Goal: Task Accomplishment & Management: Complete application form

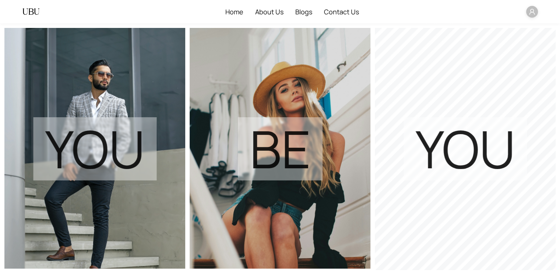
click at [533, 17] on span at bounding box center [532, 12] width 12 height 12
click at [511, 59] on span "Logout" at bounding box center [509, 62] width 45 height 8
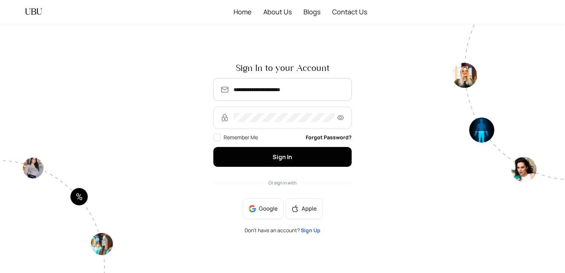
click at [255, 89] on input "**********" at bounding box center [289, 89] width 111 height 9
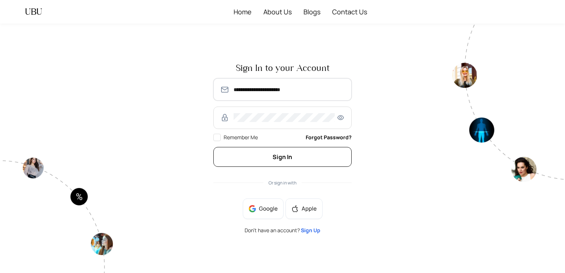
type input "**********"
click at [267, 156] on button "Sign In" at bounding box center [282, 156] width 138 height 19
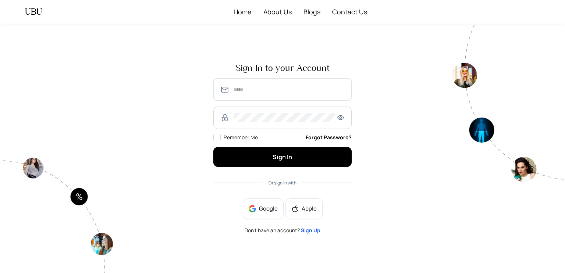
type input "**********"
click at [311, 228] on span "Sign Up" at bounding box center [310, 230] width 19 height 7
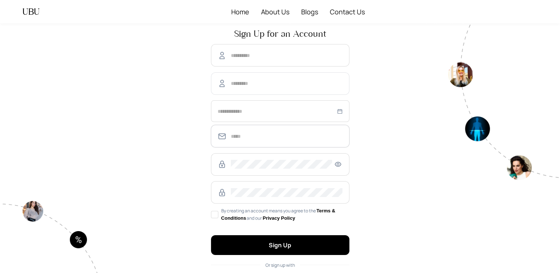
type input "**********"
click at [244, 60] on span at bounding box center [280, 55] width 138 height 22
click at [239, 56] on input "text" at bounding box center [286, 55] width 111 height 9
type input "***"
type input "******"
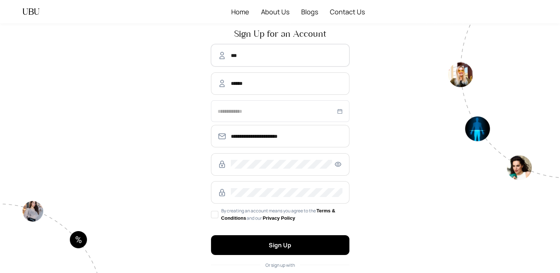
click at [274, 115] on div at bounding box center [280, 111] width 138 height 22
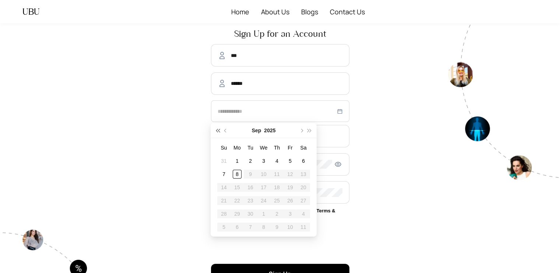
click at [219, 134] on button "super-prev-year" at bounding box center [217, 130] width 8 height 15
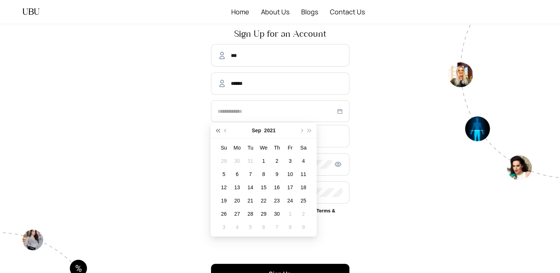
click at [219, 134] on button "super-prev-year" at bounding box center [217, 130] width 8 height 15
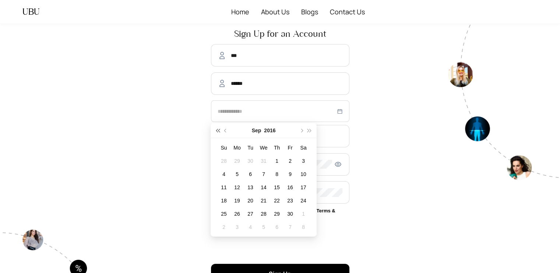
click at [219, 134] on button "super-prev-year" at bounding box center [217, 130] width 8 height 15
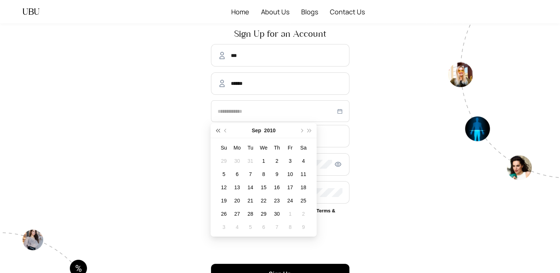
click at [219, 134] on button "super-prev-year" at bounding box center [217, 130] width 8 height 15
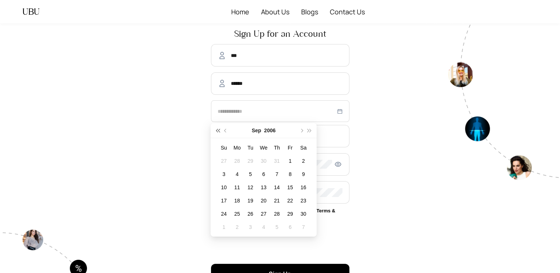
click at [219, 134] on button "super-prev-year" at bounding box center [217, 130] width 8 height 15
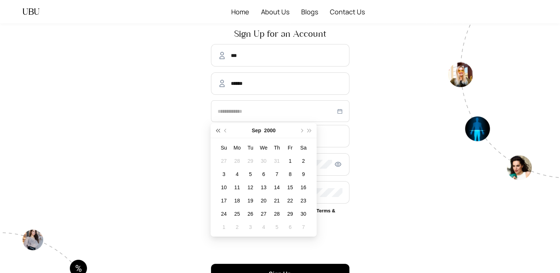
click at [219, 134] on button "super-prev-year" at bounding box center [217, 130] width 8 height 15
type input "**********"
click at [294, 173] on div "12" at bounding box center [290, 174] width 9 height 9
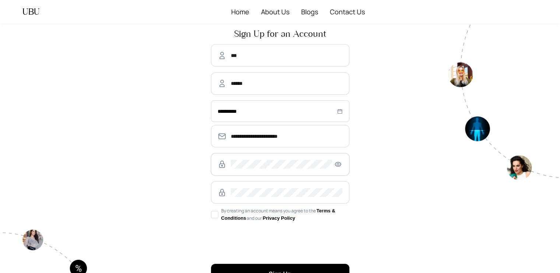
click at [337, 161] on icon "eye" at bounding box center [337, 164] width 9 height 7
click at [250, 215] on span "By creating an account means you agree to the Terms & Conditions and our Privac…" at bounding box center [283, 215] width 131 height 15
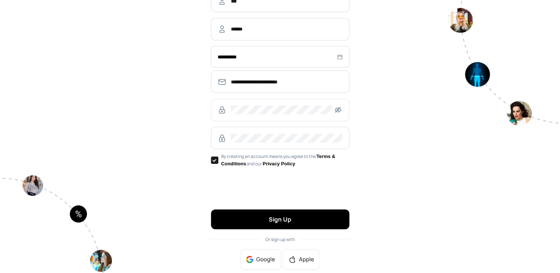
scroll to position [70, 0]
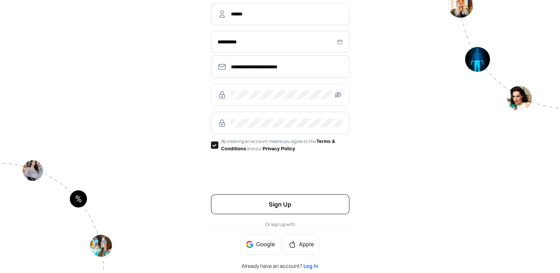
click at [254, 208] on button "Sign Up" at bounding box center [280, 204] width 138 height 19
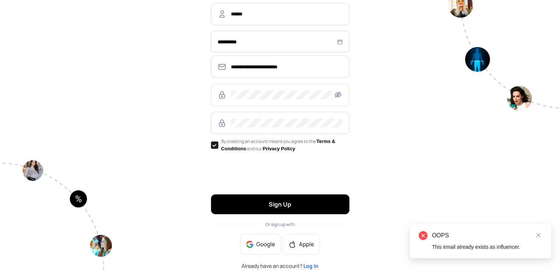
drag, startPoint x: 436, startPoint y: 79, endPoint x: 381, endPoint y: 269, distance: 197.5
click at [381, 269] on div "**********" at bounding box center [280, 114] width 336 height 321
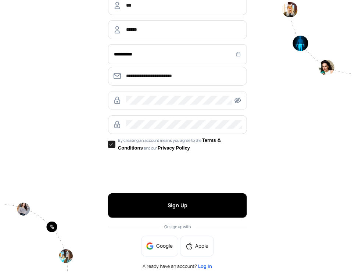
scroll to position [0, 0]
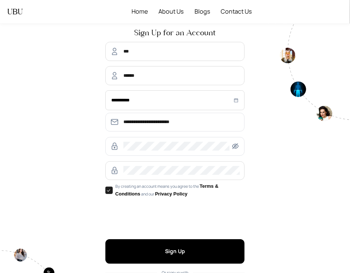
click at [171, 116] on span "**********" at bounding box center [174, 122] width 139 height 19
click at [142, 123] on input "**********" at bounding box center [181, 122] width 116 height 9
type input "**********"
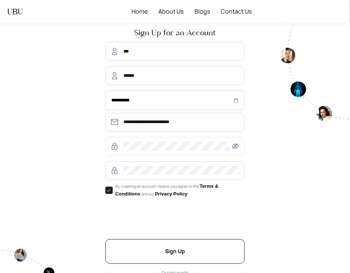
click at [193, 255] on button "Sign Up" at bounding box center [174, 252] width 139 height 25
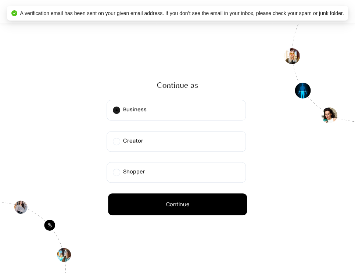
click at [203, 184] on div "Continue as Business Creator Shopper Continue" at bounding box center [177, 148] width 139 height 134
click at [172, 173] on label "Shopper" at bounding box center [176, 172] width 139 height 21
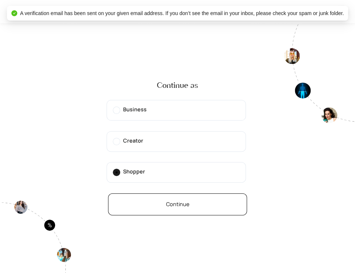
click at [165, 202] on button "Continue" at bounding box center [177, 205] width 139 height 22
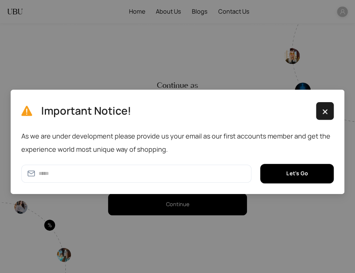
click at [322, 113] on img "button" at bounding box center [325, 111] width 9 height 9
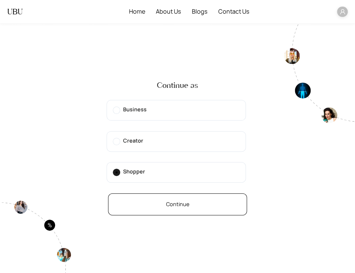
click at [136, 204] on button "Continue" at bounding box center [177, 205] width 139 height 22
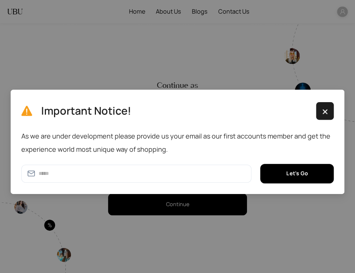
click at [322, 115] on img "button" at bounding box center [325, 111] width 9 height 9
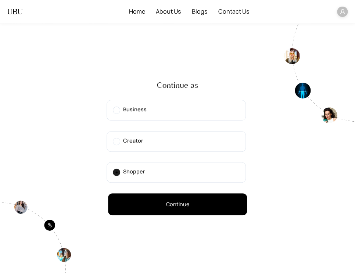
click at [184, 145] on label "Creator" at bounding box center [176, 141] width 139 height 21
click at [184, 174] on label "Shopper" at bounding box center [176, 172] width 139 height 21
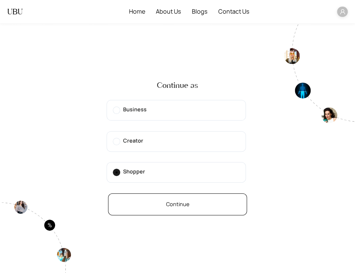
click at [174, 208] on span "Continue" at bounding box center [177, 205] width 23 height 8
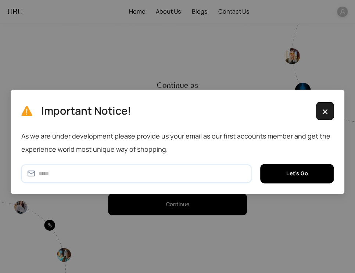
click at [107, 174] on input "text" at bounding box center [142, 174] width 207 height 8
click at [55, 176] on input "**********" at bounding box center [142, 174] width 207 height 8
type input "**********"
click at [283, 174] on button "Let's Go" at bounding box center [297, 173] width 74 height 19
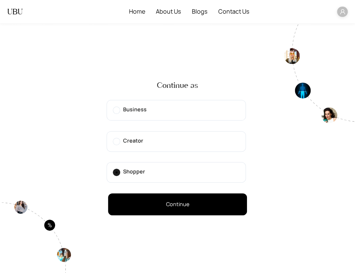
click at [173, 146] on label "Creator" at bounding box center [176, 141] width 139 height 21
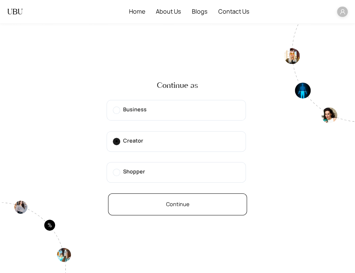
click at [184, 202] on span "Continue" at bounding box center [177, 205] width 23 height 8
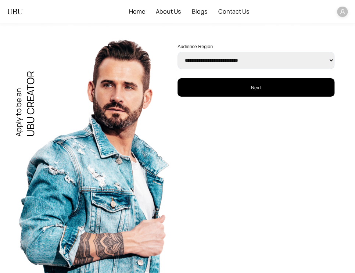
select select "****"
click at [178, 52] on select "**********" at bounding box center [256, 60] width 157 height 17
click at [253, 93] on button "Next" at bounding box center [256, 87] width 157 height 18
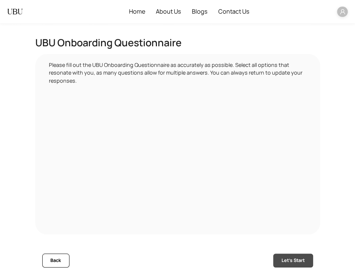
click at [291, 267] on button "Let's Start" at bounding box center [293, 261] width 40 height 14
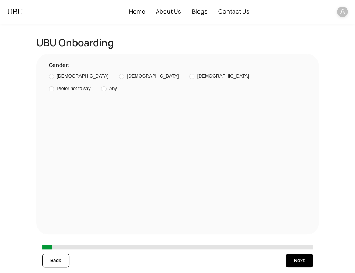
click at [172, 72] on div "Gender: Male Female Non-binary Prefer not to say Any" at bounding box center [177, 144] width 271 height 167
click at [91, 85] on span "Prefer not to say" at bounding box center [74, 88] width 34 height 7
click at [302, 259] on span "Next" at bounding box center [299, 260] width 11 height 7
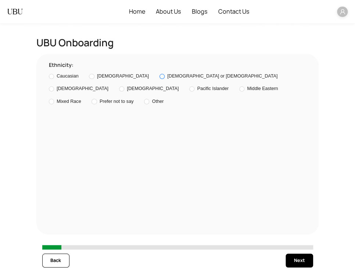
click at [178, 80] on span "Hispanic or Latino" at bounding box center [222, 76] width 110 height 7
click at [297, 260] on span "Next" at bounding box center [299, 260] width 11 height 7
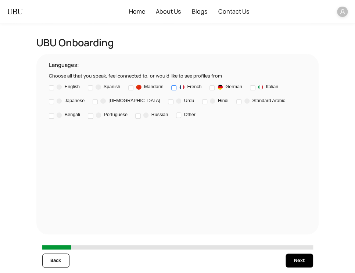
click at [193, 90] on div "French" at bounding box center [191, 87] width 22 height 7
click at [298, 258] on span "Next" at bounding box center [299, 260] width 11 height 7
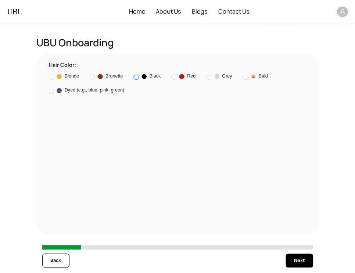
click at [147, 79] on img at bounding box center [144, 76] width 5 height 5
click at [299, 262] on span "Next" at bounding box center [299, 260] width 11 height 7
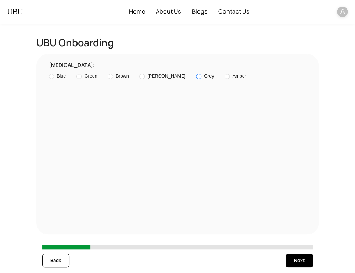
click at [204, 77] on span "Grey" at bounding box center [209, 76] width 10 height 7
click at [287, 265] on button "Next" at bounding box center [299, 261] width 27 height 14
click at [189, 80] on span "Olive" at bounding box center [183, 76] width 11 height 7
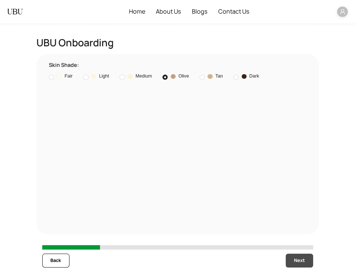
click at [304, 261] on span "Next" at bounding box center [299, 260] width 11 height 7
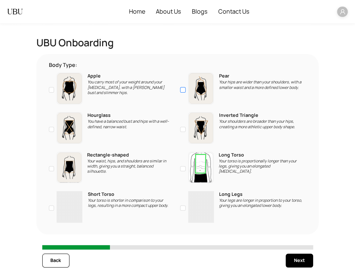
click at [210, 99] on img at bounding box center [201, 89] width 26 height 32
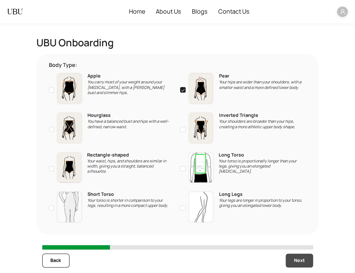
click at [296, 256] on button "Next" at bounding box center [299, 261] width 27 height 14
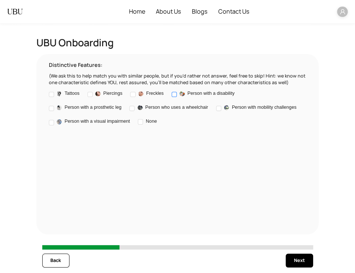
click at [208, 96] on span "Person with a disability" at bounding box center [211, 93] width 47 height 7
click at [291, 263] on button "Next" at bounding box center [299, 261] width 27 height 14
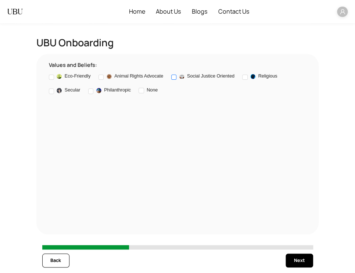
click at [190, 76] on div "Social Justice Oriented" at bounding box center [206, 76] width 55 height 7
click at [296, 262] on span "Next" at bounding box center [299, 260] width 11 height 7
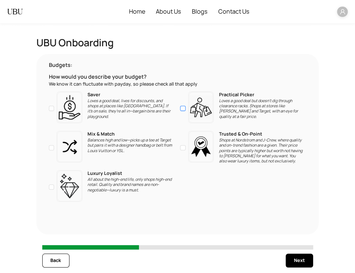
click at [226, 118] on p "Loves a good deal but doesn’t dig through clearance racks. Shops at stores like…" at bounding box center [261, 108] width 85 height 21
click at [297, 265] on span "Next" at bounding box center [299, 260] width 11 height 7
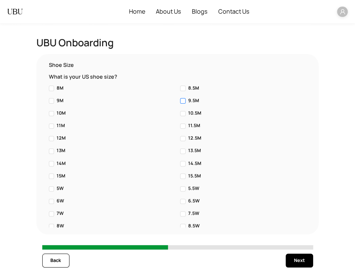
click at [213, 105] on label "9.5M" at bounding box center [243, 100] width 126 height 7
click at [244, 117] on label "10.5M" at bounding box center [243, 113] width 126 height 7
click at [298, 262] on span "Next" at bounding box center [299, 260] width 11 height 7
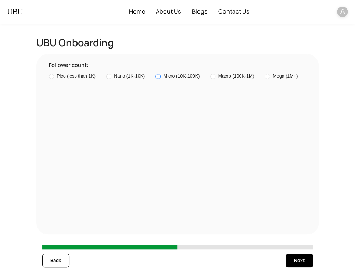
click at [194, 78] on span "Micro (10K-100K)" at bounding box center [181, 76] width 36 height 7
click at [295, 260] on span "Next" at bounding box center [299, 260] width 11 height 7
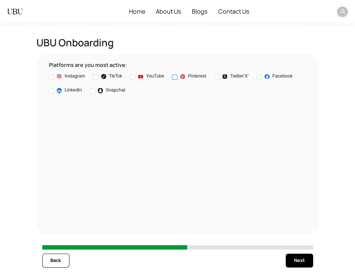
click at [199, 75] on label "Pinterest" at bounding box center [190, 77] width 37 height 9
click at [294, 257] on button "Next" at bounding box center [299, 261] width 27 height 14
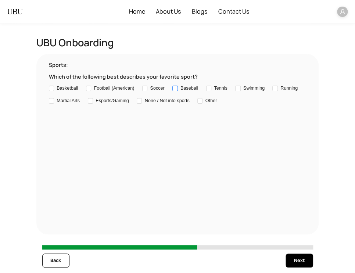
click at [201, 92] on label "Baseball" at bounding box center [187, 88] width 28 height 7
click at [297, 257] on button "Next" at bounding box center [299, 261] width 27 height 14
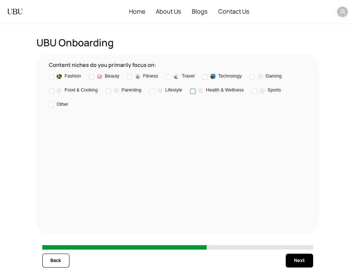
click at [203, 93] on span at bounding box center [200, 90] width 5 height 5
click at [305, 266] on button "Next" at bounding box center [299, 261] width 27 height 14
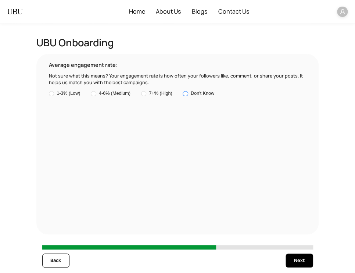
click at [214, 92] on label "Don't Know" at bounding box center [200, 93] width 34 height 7
click at [305, 263] on span "Next" at bounding box center [299, 260] width 11 height 7
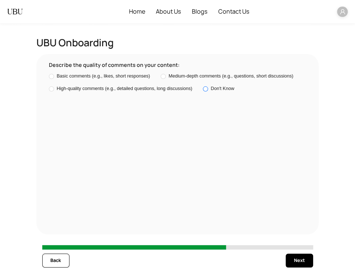
click at [223, 93] on span "Don't Know" at bounding box center [223, 88] width 24 height 7
click at [303, 260] on span "Next" at bounding box center [299, 260] width 11 height 7
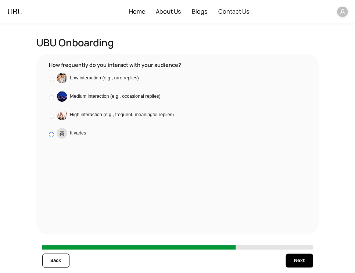
click at [222, 141] on label "It varies" at bounding box center [176, 134] width 255 height 13
click at [300, 264] on span "Next" at bounding box center [299, 260] width 11 height 7
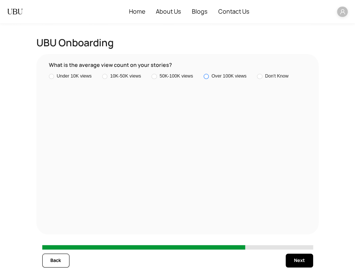
click at [233, 80] on label "Over 100K views" at bounding box center [227, 76] width 46 height 7
click at [289, 262] on button "Next" at bounding box center [299, 261] width 27 height 14
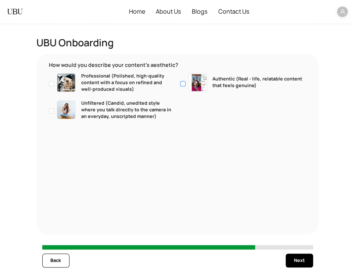
click at [221, 80] on div "Authentic (Real - life, relatable content that feels genuine)" at bounding box center [246, 82] width 116 height 19
click at [299, 257] on span "Next" at bounding box center [299, 260] width 11 height 7
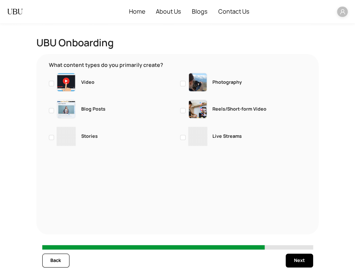
click at [220, 106] on div "Video Photography Blog Posts Reels/Short-form Video Stories Live Streams" at bounding box center [178, 110] width 258 height 75
click at [240, 119] on div "Reels/Short-form Video" at bounding box center [227, 109] width 78 height 19
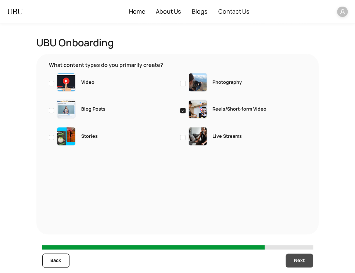
click at [301, 262] on span "Next" at bounding box center [299, 260] width 11 height 7
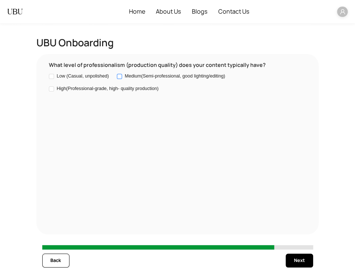
click at [194, 80] on span "Medium(Semi-professional, good lighting/editing)" at bounding box center [175, 76] width 100 height 7
click at [293, 257] on button "Next" at bounding box center [299, 261] width 27 height 14
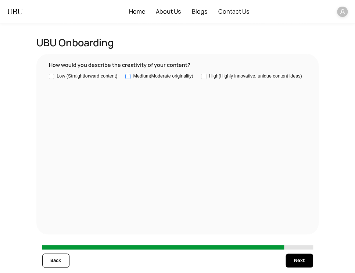
click at [185, 75] on label "Medium(Moderate originality)" at bounding box center [160, 76] width 71 height 7
click at [305, 262] on span "Next" at bounding box center [299, 260] width 11 height 7
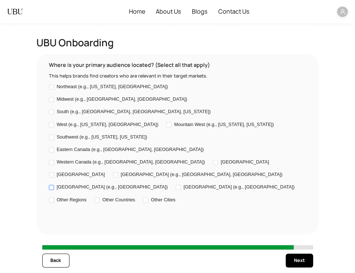
click at [168, 184] on span "Central Mexico (e.g., Guadalajara)" at bounding box center [112, 187] width 111 height 7
click at [293, 259] on button "Next" at bounding box center [299, 261] width 27 height 14
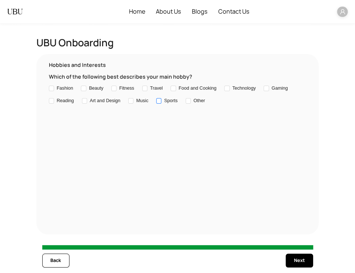
click at [180, 105] on span "Sports" at bounding box center [171, 100] width 19 height 7
click at [293, 259] on button "Next" at bounding box center [299, 261] width 27 height 14
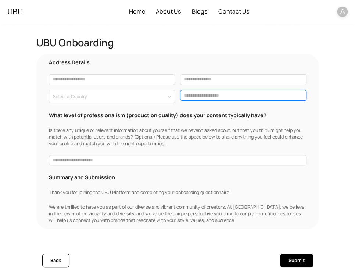
click at [194, 101] on input "text" at bounding box center [243, 95] width 126 height 11
type input "*****"
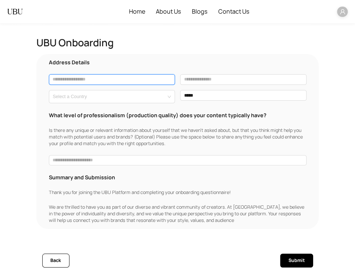
type input "**********"
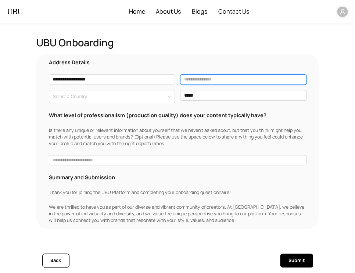
type input "******"
click at [158, 109] on div "**********" at bounding box center [177, 141] width 271 height 167
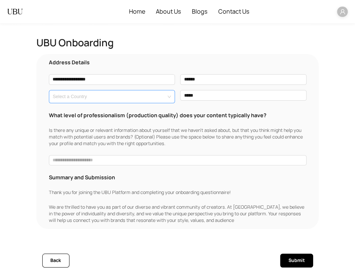
click at [143, 92] on div "Select a Country" at bounding box center [112, 96] width 126 height 13
click at [149, 96] on input "search" at bounding box center [110, 96] width 114 height 10
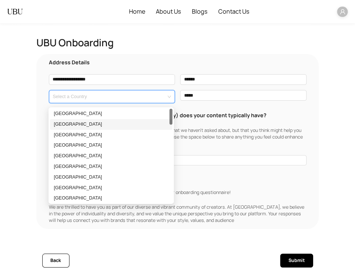
click at [148, 119] on div "Armenia" at bounding box center [111, 124] width 123 height 11
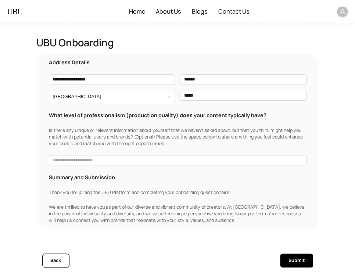
click at [152, 225] on div "**********" at bounding box center [177, 141] width 283 height 175
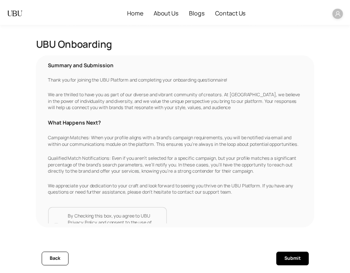
scroll to position [139, 0]
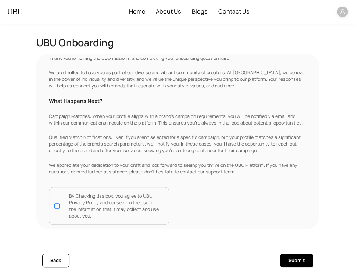
click at [119, 197] on p "By Checking this box, you agree to UBU Privacy Policy and consent to the use of…" at bounding box center [115, 206] width 92 height 26
click at [306, 262] on button "Submit" at bounding box center [296, 261] width 33 height 14
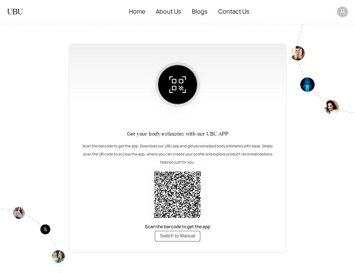
click at [191, 238] on span "Switch to Manual" at bounding box center [177, 236] width 35 height 7
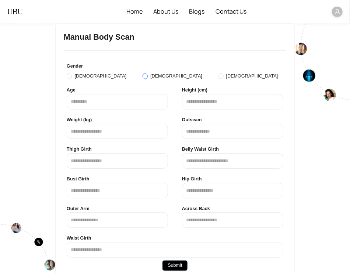
click at [142, 79] on label "Female" at bounding box center [173, 76] width 63 height 7
drag, startPoint x: 119, startPoint y: 110, endPoint x: 113, endPoint y: 106, distance: 7.6
click at [113, 106] on div "Age" at bounding box center [117, 98] width 107 height 30
click at [113, 106] on input "number" at bounding box center [117, 101] width 101 height 15
type input "*"
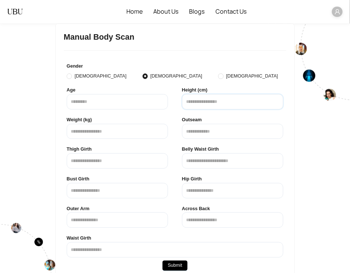
click at [185, 103] on input "number" at bounding box center [232, 101] width 101 height 15
type input "*"
click at [141, 133] on input "number" at bounding box center [117, 131] width 101 height 15
type input "*"
click at [204, 133] on input "text" at bounding box center [232, 131] width 101 height 15
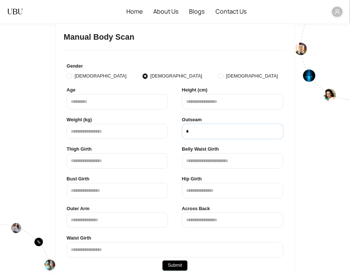
type input "*"
click at [143, 164] on input "text" at bounding box center [117, 160] width 101 height 15
type input "*"
click at [203, 155] on input "text" at bounding box center [232, 160] width 101 height 15
type input "*"
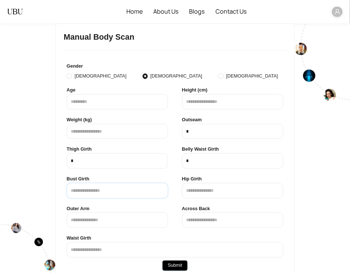
click at [125, 187] on input "text" at bounding box center [117, 190] width 101 height 15
type input "*"
click at [199, 185] on input "text" at bounding box center [232, 190] width 101 height 15
type input "*"
click at [131, 220] on input "text" at bounding box center [117, 220] width 101 height 15
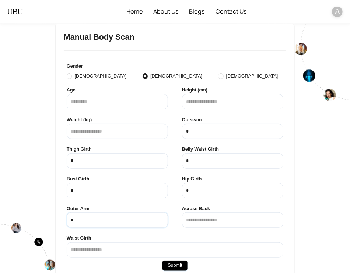
type input "*"
click at [204, 220] on input "text" at bounding box center [232, 220] width 101 height 15
type input "*"
click at [148, 244] on input "text" at bounding box center [175, 249] width 216 height 15
type input "*"
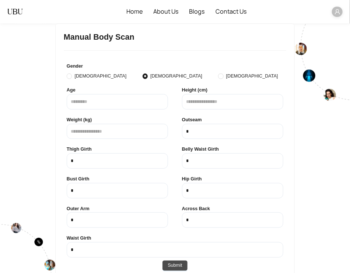
click at [173, 270] on button "Submit" at bounding box center [174, 266] width 25 height 11
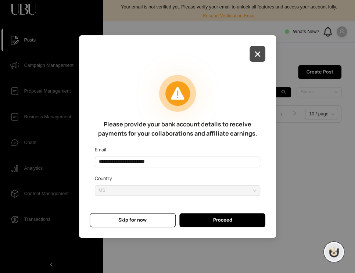
click at [257, 54] on button "button" at bounding box center [258, 54] width 16 height 16
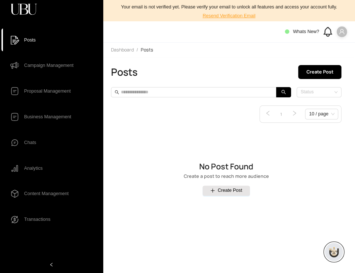
click at [341, 32] on icon "user" at bounding box center [342, 32] width 6 height 6
click at [324, 56] on span "Connected Account" at bounding box center [322, 55] width 40 height 7
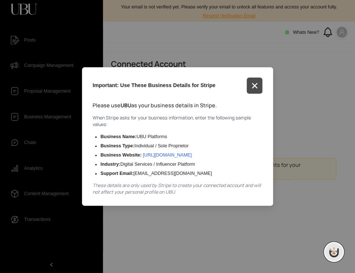
click at [258, 83] on icon "button" at bounding box center [255, 86] width 6 height 6
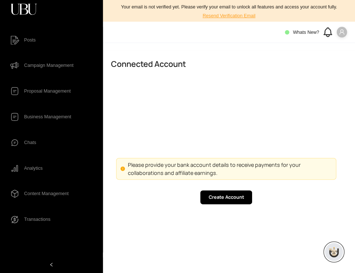
click at [345, 30] on span at bounding box center [342, 32] width 11 height 11
click at [329, 70] on span "Logout" at bounding box center [322, 66] width 40 height 7
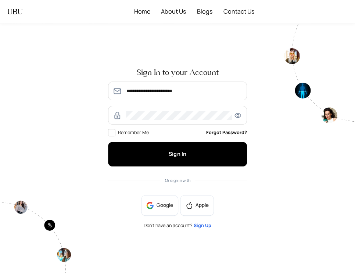
click at [200, 228] on span "Sign Up" at bounding box center [203, 226] width 18 height 6
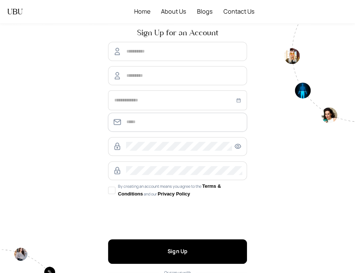
type input "**********"
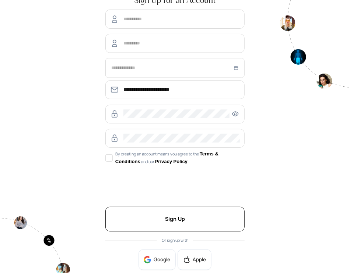
scroll to position [46, 0]
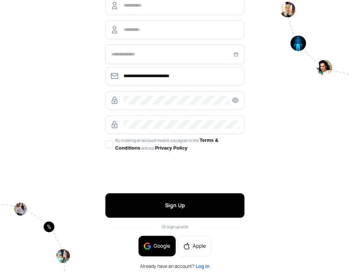
click at [150, 252] on button "Google" at bounding box center [156, 246] width 37 height 21
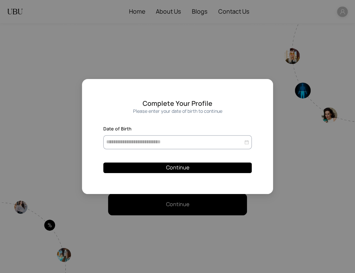
click at [248, 144] on div at bounding box center [177, 142] width 143 height 8
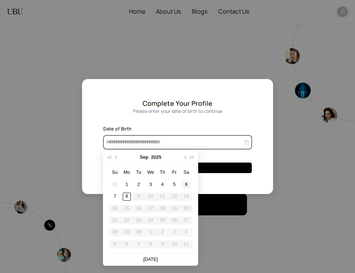
type input "**********"
click at [135, 187] on div "2" at bounding box center [139, 185] width 8 height 8
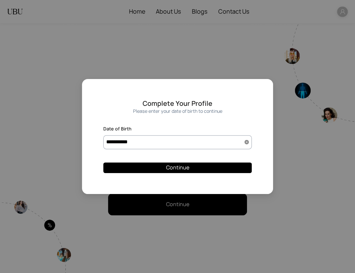
click at [248, 142] on icon "close-circle" at bounding box center [247, 142] width 5 height 5
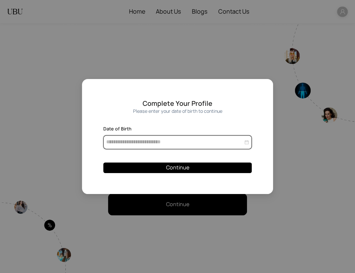
click at [222, 143] on input at bounding box center [174, 142] width 137 height 8
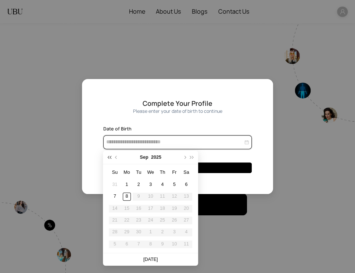
click at [109, 157] on span "super-prev-year" at bounding box center [109, 157] width 3 height 3
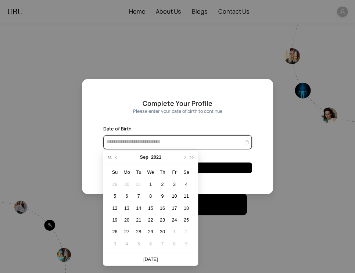
click at [109, 157] on span "super-prev-year" at bounding box center [109, 157] width 3 height 3
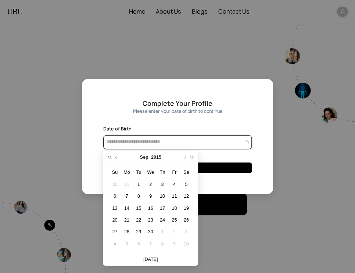
click at [109, 157] on span "super-prev-year" at bounding box center [109, 157] width 3 height 3
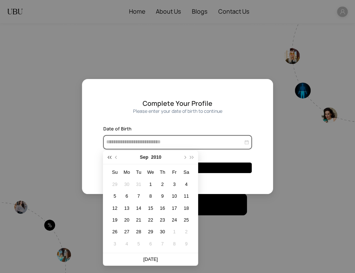
click at [109, 157] on span "super-prev-year" at bounding box center [109, 157] width 3 height 3
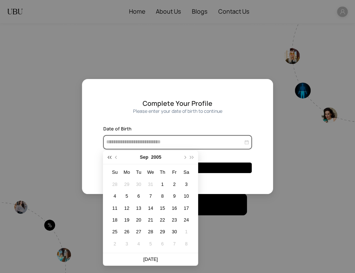
click at [109, 157] on span "super-prev-year" at bounding box center [109, 157] width 3 height 3
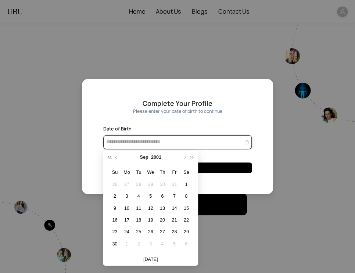
click at [109, 157] on span "super-prev-year" at bounding box center [109, 157] width 3 height 3
type input "**********"
click at [150, 189] on td "2" at bounding box center [151, 185] width 12 height 12
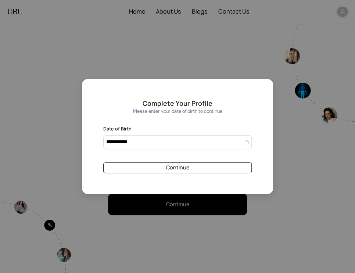
click at [211, 169] on button "Continue" at bounding box center [177, 168] width 149 height 11
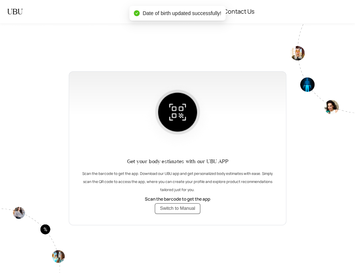
click at [180, 207] on span "Switch to Manual" at bounding box center [177, 208] width 35 height 7
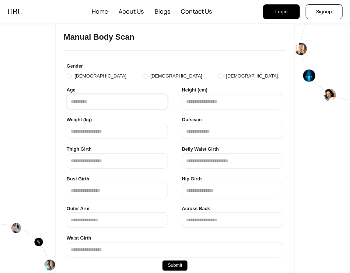
click at [124, 106] on input "number" at bounding box center [117, 101] width 101 height 15
type input "**"
click at [202, 104] on input "number" at bounding box center [232, 101] width 101 height 15
type input "*"
click at [157, 132] on input "number" at bounding box center [117, 131] width 101 height 15
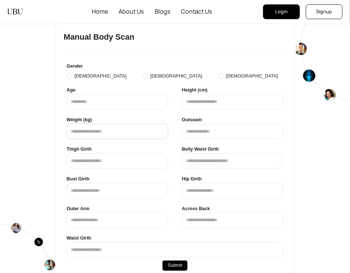
type input "*"
click at [203, 136] on input "text" at bounding box center [232, 131] width 101 height 15
type input "*"
click at [138, 159] on input "text" at bounding box center [117, 160] width 101 height 15
type input "*"
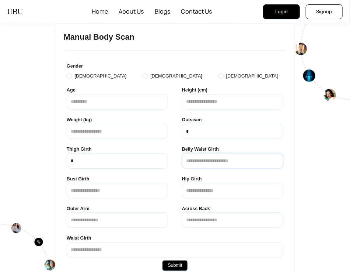
click at [214, 159] on input "text" at bounding box center [232, 160] width 101 height 15
type input "*"
click at [127, 190] on input "text" at bounding box center [117, 190] width 101 height 15
type input "*"
click at [191, 191] on input "text" at bounding box center [232, 190] width 101 height 15
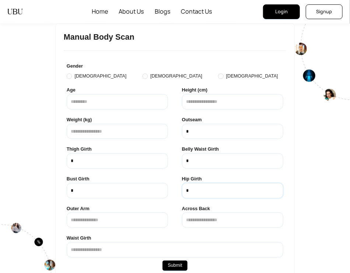
type input "*"
click at [136, 225] on input "text" at bounding box center [117, 220] width 101 height 15
type input "*"
click at [187, 218] on input "text" at bounding box center [232, 220] width 101 height 15
type input "*"
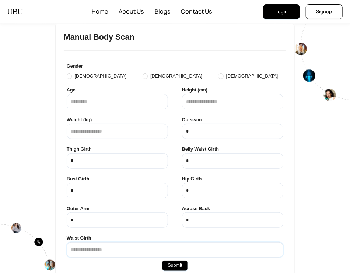
click at [133, 250] on input "text" at bounding box center [175, 249] width 216 height 15
type input "*"
click at [148, 75] on span "Female" at bounding box center [176, 76] width 57 height 7
click at [171, 262] on span "Submit" at bounding box center [174, 265] width 14 height 7
click at [276, 12] on span "Login" at bounding box center [281, 11] width 13 height 7
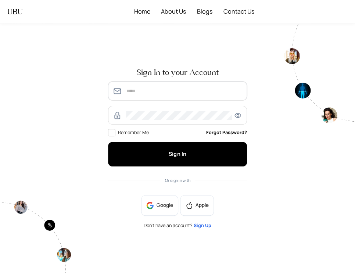
type input "**********"
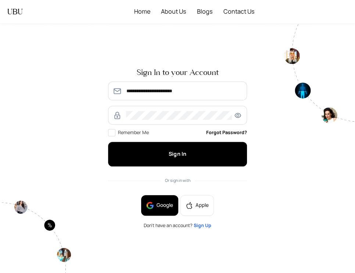
click at [162, 210] on button "Google" at bounding box center [159, 205] width 37 height 21
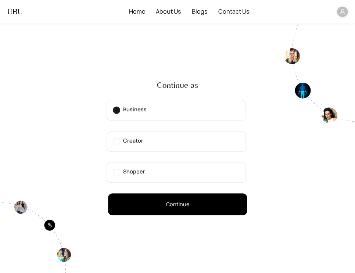
click at [339, 15] on span at bounding box center [342, 12] width 11 height 11
click at [188, 148] on label "Creator" at bounding box center [176, 141] width 139 height 21
click at [341, 11] on icon "user" at bounding box center [342, 11] width 5 height 5
click at [332, 28] on span "Logout" at bounding box center [336, 24] width 14 height 7
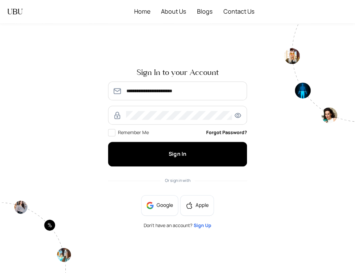
click at [208, 229] on div "**********" at bounding box center [177, 148] width 147 height 170
click at [202, 226] on span "Sign Up" at bounding box center [203, 226] width 18 height 6
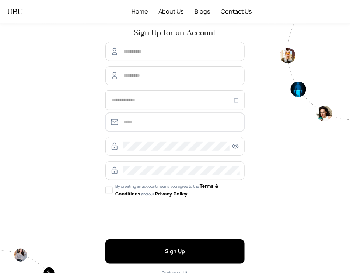
type input "**********"
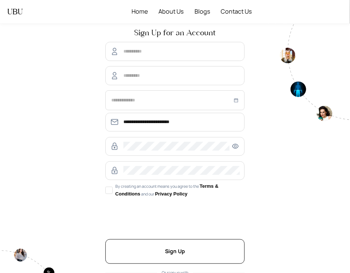
scroll to position [46, 0]
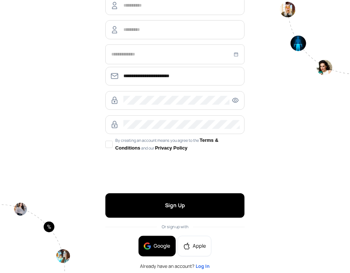
click at [146, 246] on img "button" at bounding box center [146, 246] width 7 height 7
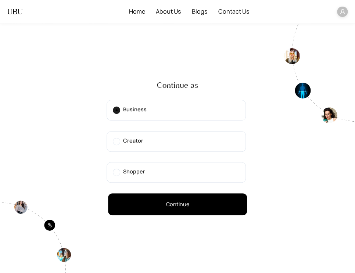
click at [178, 144] on label "Creator" at bounding box center [176, 141] width 139 height 21
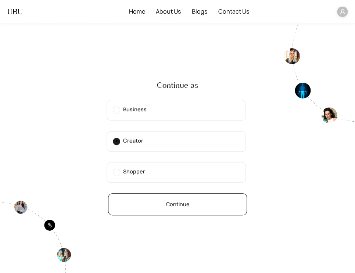
click at [188, 204] on span "Continue" at bounding box center [177, 205] width 23 height 8
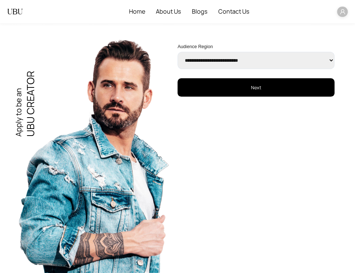
select select "******"
click at [178, 52] on select "**********" at bounding box center [256, 60] width 157 height 17
click at [248, 87] on button "Next" at bounding box center [256, 87] width 157 height 18
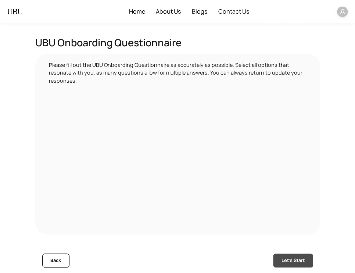
click at [294, 260] on span "Let's Start" at bounding box center [293, 260] width 23 height 7
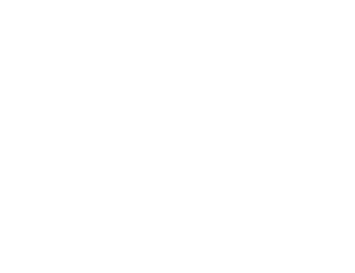
click at [304, 0] on html at bounding box center [177, 0] width 355 height 0
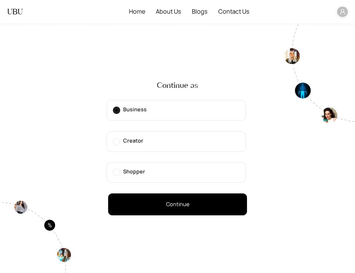
click at [157, 141] on label "Creator" at bounding box center [176, 141] width 139 height 21
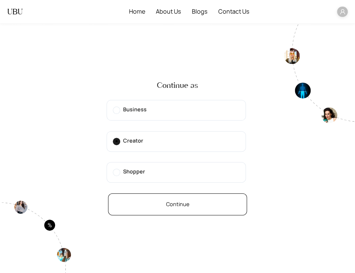
click at [176, 204] on span "Continue" at bounding box center [177, 205] width 23 height 8
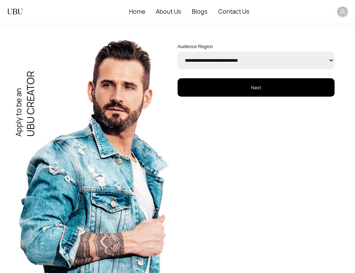
select select "******"
click at [178, 52] on select "**********" at bounding box center [256, 60] width 157 height 17
click at [235, 91] on button "Next" at bounding box center [256, 87] width 157 height 18
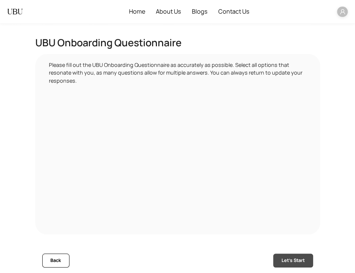
click at [291, 259] on span "Let's Start" at bounding box center [293, 260] width 23 height 7
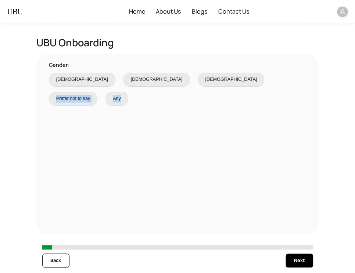
drag, startPoint x: 172, startPoint y: 79, endPoint x: 286, endPoint y: 230, distance: 189.1
click at [286, 230] on div "Gender: Male Female Non-binary Prefer not to say Any" at bounding box center [177, 144] width 283 height 181
click at [301, 260] on span "Next" at bounding box center [299, 260] width 11 height 7
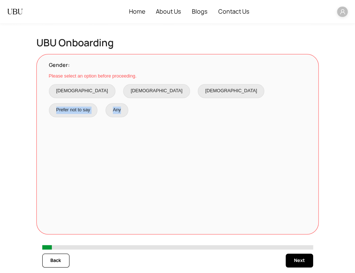
click at [185, 84] on div "Please select an option before proceeding. Male Female Non-binary Prefer not to…" at bounding box center [178, 95] width 258 height 45
click at [90, 107] on span "Prefer not to say" at bounding box center [73, 110] width 34 height 7
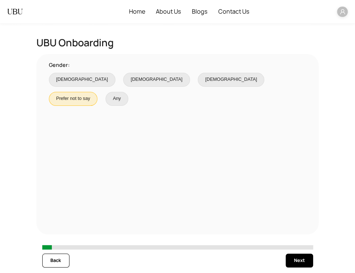
click at [293, 253] on div "Back Next" at bounding box center [177, 261] width 271 height 22
click at [294, 268] on div "Back Next" at bounding box center [177, 261] width 271 height 22
click at [288, 260] on button "Next" at bounding box center [299, 261] width 27 height 14
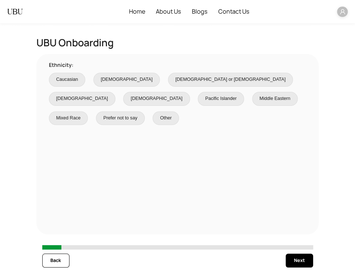
click at [168, 86] on label "Hispanic or Latino" at bounding box center [230, 80] width 125 height 14
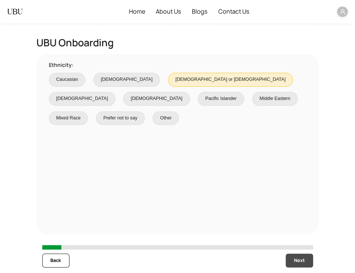
click at [296, 259] on span "Next" at bounding box center [299, 260] width 11 height 7
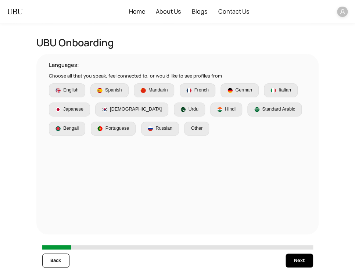
click at [216, 100] on div "English Spanish Mandarin French German Italian Japanese Korean Urdu Hindi Stand…" at bounding box center [178, 110] width 258 height 52
click at [199, 92] on span "French" at bounding box center [202, 90] width 14 height 7
click at [304, 263] on span "Next" at bounding box center [299, 260] width 11 height 7
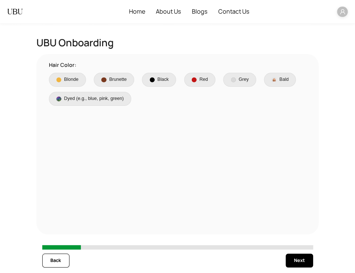
click at [194, 84] on label "Red" at bounding box center [199, 80] width 31 height 14
click at [296, 265] on button "Next" at bounding box center [299, 261] width 27 height 14
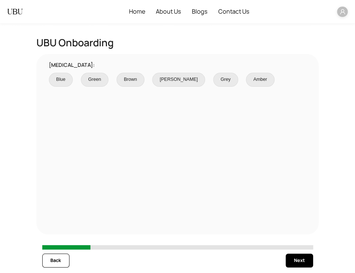
click at [221, 80] on span "Grey" at bounding box center [226, 79] width 10 height 7
click at [294, 255] on button "Next" at bounding box center [299, 261] width 27 height 14
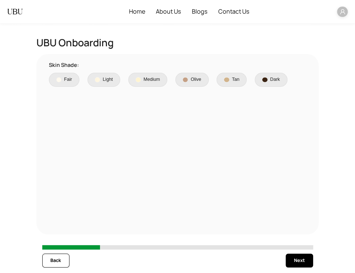
click at [203, 83] on span "Olive" at bounding box center [192, 79] width 24 height 7
click at [298, 264] on span "Next" at bounding box center [299, 260] width 11 height 7
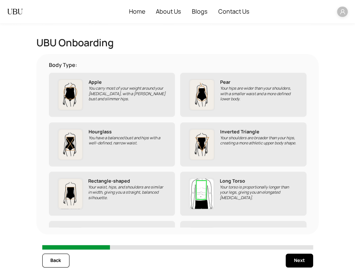
click at [193, 94] on img at bounding box center [202, 95] width 26 height 32
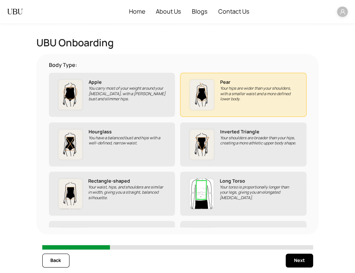
click at [193, 94] on img at bounding box center [202, 95] width 26 height 32
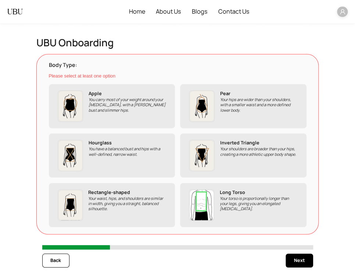
click at [193, 94] on img at bounding box center [202, 107] width 26 height 32
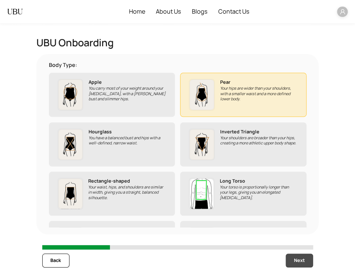
click at [294, 260] on button "Next" at bounding box center [299, 261] width 27 height 14
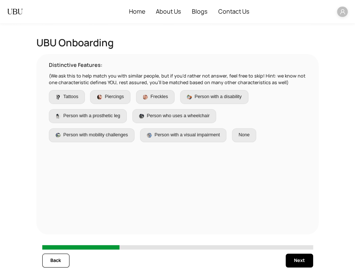
click at [228, 148] on div "Distinctive Features: (We ask this to help match you with similar people, but i…" at bounding box center [177, 144] width 271 height 167
click at [203, 135] on span "Person with a visual impairment" at bounding box center [187, 135] width 65 height 7
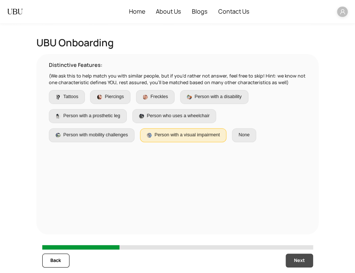
click at [303, 261] on span "Next" at bounding box center [299, 260] width 11 height 7
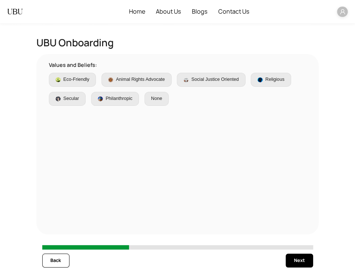
click at [164, 99] on span "None" at bounding box center [157, 98] width 16 height 7
click at [305, 261] on button "Next" at bounding box center [299, 261] width 27 height 14
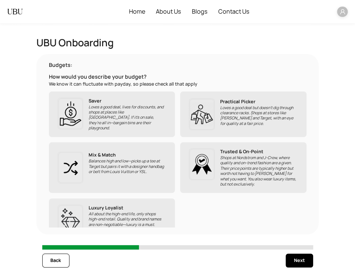
click at [226, 190] on label "Trusted & On-Point Shops at Nordstrom and J-Crew, where quality and on-trend fa…" at bounding box center [243, 167] width 126 height 51
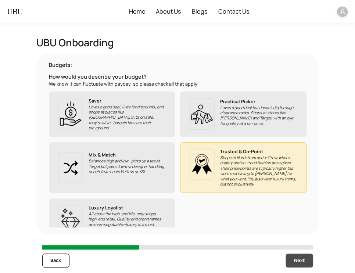
click at [301, 260] on span "Next" at bounding box center [299, 260] width 11 height 7
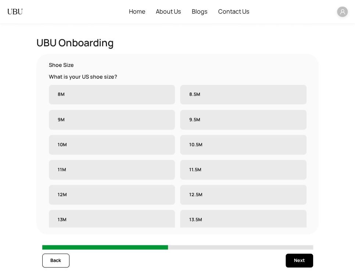
click at [216, 178] on label "11.5M" at bounding box center [243, 170] width 126 height 20
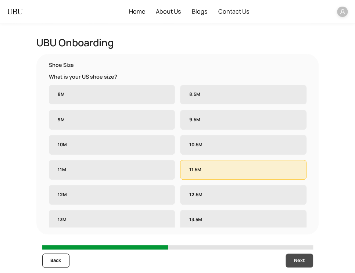
click at [296, 259] on span "Next" at bounding box center [299, 260] width 11 height 7
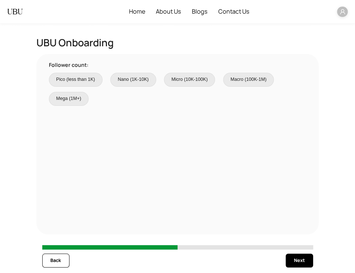
click at [180, 86] on label "Micro (10K-100K)" at bounding box center [189, 80] width 51 height 14
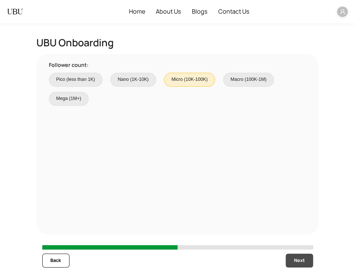
click at [305, 262] on button "Next" at bounding box center [299, 261] width 27 height 14
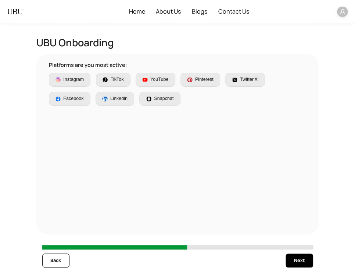
click at [203, 84] on label "Pinterest" at bounding box center [201, 80] width 40 height 14
click at [303, 266] on button "Next" at bounding box center [299, 261] width 27 height 14
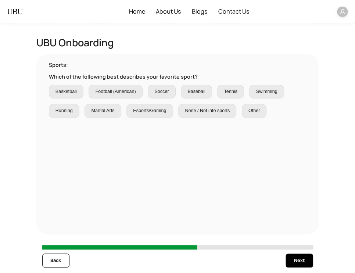
click at [228, 94] on span "Tennis" at bounding box center [230, 91] width 13 height 7
click at [300, 262] on span "Next" at bounding box center [299, 260] width 11 height 7
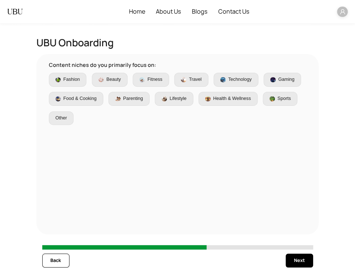
click at [223, 105] on label "Health & Wellness" at bounding box center [228, 99] width 59 height 14
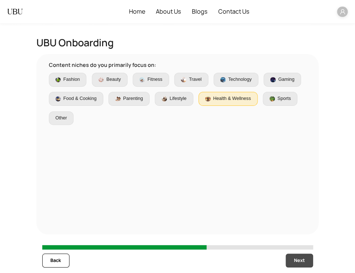
click at [300, 257] on span "Next" at bounding box center [299, 260] width 11 height 7
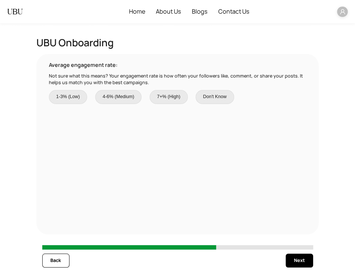
click at [209, 98] on span "Don't Know" at bounding box center [215, 96] width 24 height 7
click at [303, 262] on span "Next" at bounding box center [299, 260] width 11 height 7
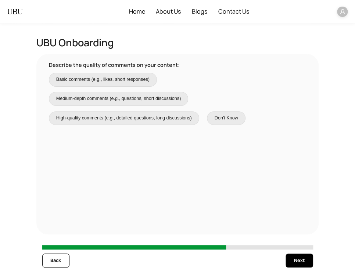
click at [180, 116] on span "High-quality comments (e.g., detailed questions, long discussions)" at bounding box center [124, 118] width 136 height 7
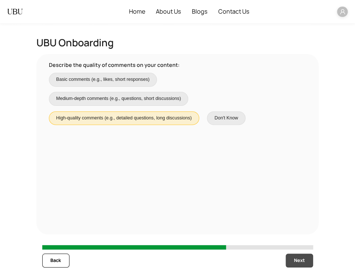
click at [287, 257] on button "Next" at bounding box center [299, 261] width 27 height 14
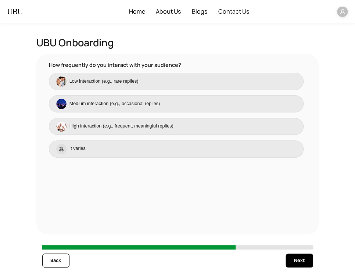
click at [228, 132] on label "High interaction (e.g., frequent, meaningful replies)" at bounding box center [176, 126] width 255 height 17
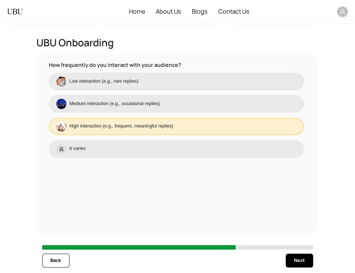
click at [295, 268] on div "Back Next" at bounding box center [177, 261] width 271 height 22
drag, startPoint x: 283, startPoint y: 254, endPoint x: 292, endPoint y: 259, distance: 10.7
click at [292, 259] on div "Back Next" at bounding box center [177, 261] width 271 height 22
click at [292, 259] on button "Next" at bounding box center [299, 261] width 27 height 14
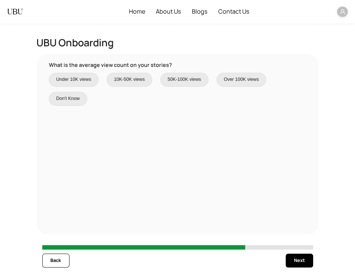
click at [175, 80] on span "50K-100K views" at bounding box center [184, 79] width 33 height 7
click at [306, 262] on button "Next" at bounding box center [299, 261] width 27 height 14
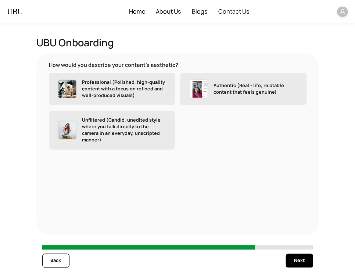
click at [221, 87] on p "Authentic (Real - life, relatable content that feels genuine)" at bounding box center [256, 88] width 84 height 13
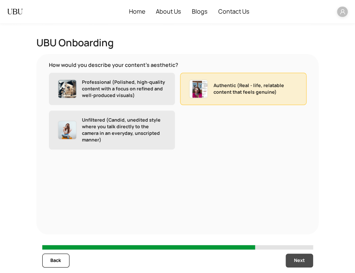
click at [299, 260] on span "Next" at bounding box center [299, 260] width 11 height 7
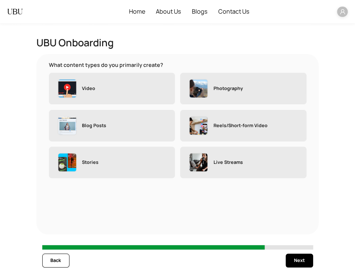
click at [233, 100] on label "Photography" at bounding box center [243, 89] width 126 height 32
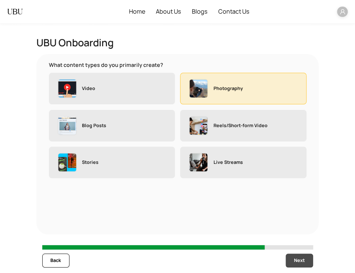
click at [301, 259] on span "Next" at bounding box center [299, 260] width 11 height 7
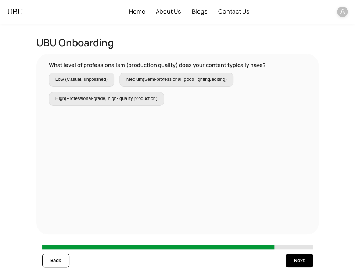
click at [217, 79] on span "Medium(Semi-professional, good lighting/editing)" at bounding box center [177, 79] width 100 height 7
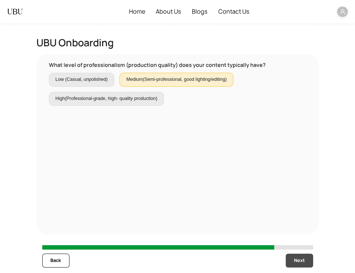
click at [311, 258] on button "Next" at bounding box center [299, 261] width 27 height 14
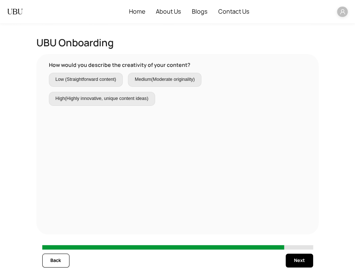
click at [162, 84] on label "Medium(Moderate originality)" at bounding box center [164, 80] width 73 height 14
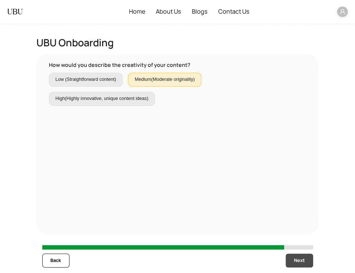
click at [293, 262] on button "Next" at bounding box center [299, 261] width 27 height 14
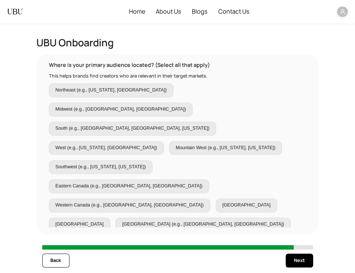
click at [167, 240] on span "Central Mexico (e.g., Guadalajara)" at bounding box center [111, 243] width 111 height 7
click at [302, 259] on span "Next" at bounding box center [299, 260] width 11 height 7
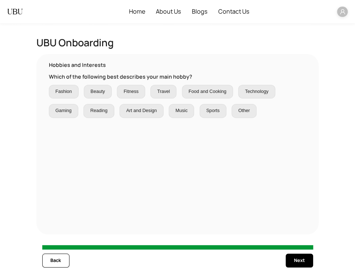
click at [188, 111] on span "Music" at bounding box center [181, 110] width 17 height 7
click at [296, 262] on span "Next" at bounding box center [299, 260] width 11 height 7
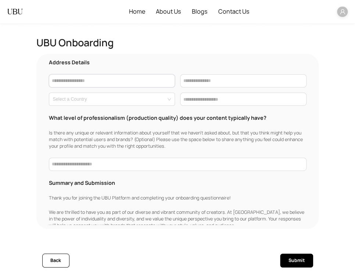
click at [138, 84] on input "text" at bounding box center [112, 80] width 126 height 13
type input "**********"
type input "******"
type input "*****"
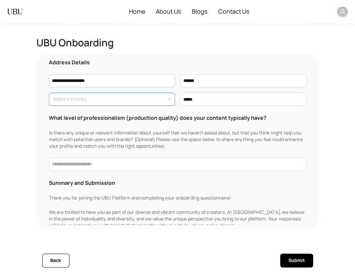
click at [136, 104] on span at bounding box center [110, 99] width 114 height 13
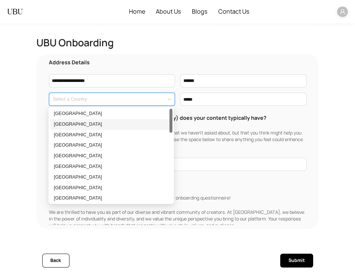
click at [118, 127] on div "Belgium" at bounding box center [111, 124] width 115 height 7
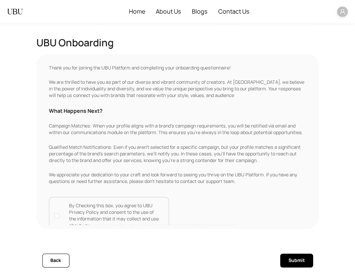
scroll to position [139, 0]
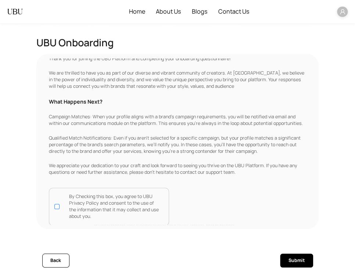
click at [115, 201] on p "By Checking this box, you agree to UBU Privacy Policy and consent to the use of…" at bounding box center [115, 207] width 92 height 26
click at [284, 261] on button "Submit" at bounding box center [296, 261] width 33 height 14
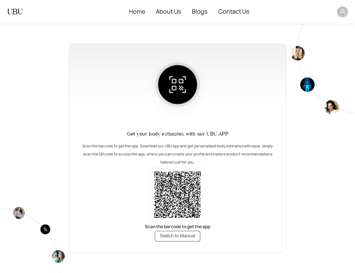
click at [188, 241] on button "Switch to Manual" at bounding box center [178, 236] width 46 height 11
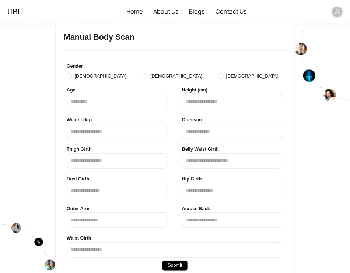
click at [120, 70] on div "Gender [DEMOGRAPHIC_DATA] [DEMOGRAPHIC_DATA] [DEMOGRAPHIC_DATA]" at bounding box center [175, 71] width 222 height 24
click at [148, 74] on span "[DEMOGRAPHIC_DATA]" at bounding box center [176, 76] width 57 height 7
click at [116, 103] on input "number" at bounding box center [117, 101] width 101 height 15
type input "*"
click at [216, 105] on input "number" at bounding box center [232, 101] width 101 height 15
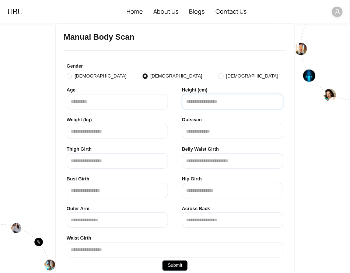
type input "*"
drag, startPoint x: 137, startPoint y: 120, endPoint x: 135, endPoint y: 132, distance: 12.7
click at [135, 132] on div "Weight (kg)" at bounding box center [117, 128] width 107 height 30
click at [135, 132] on input "number" at bounding box center [117, 131] width 101 height 15
type input "*"
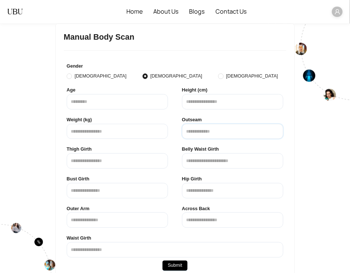
click at [182, 135] on input "text" at bounding box center [232, 131] width 101 height 15
type input "*"
click at [138, 161] on input "text" at bounding box center [117, 160] width 101 height 15
type input "*"
click at [189, 164] on input "text" at bounding box center [232, 160] width 101 height 15
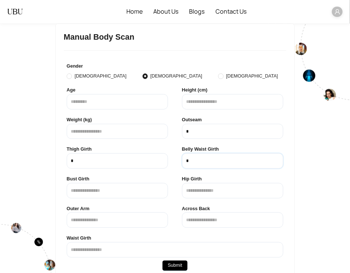
type input "*"
click at [128, 207] on div "Outer Arm" at bounding box center [117, 217] width 107 height 30
click at [127, 192] on input "text" at bounding box center [117, 190] width 101 height 15
type input "*"
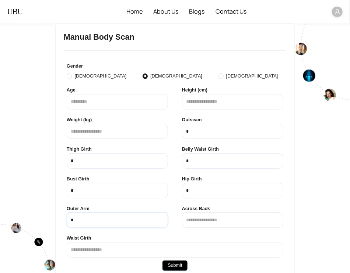
type input "*"
click at [181, 267] on span "Submit" at bounding box center [174, 265] width 14 height 7
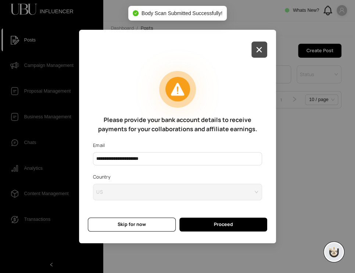
drag, startPoint x: 263, startPoint y: 63, endPoint x: 256, endPoint y: 46, distance: 18.5
click at [256, 46] on div "**********" at bounding box center [177, 136] width 197 height 213
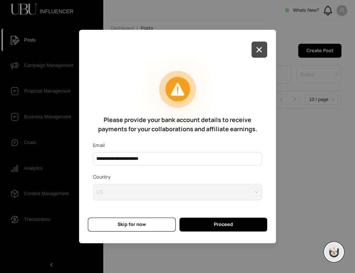
click at [256, 46] on button "button" at bounding box center [260, 50] width 16 height 16
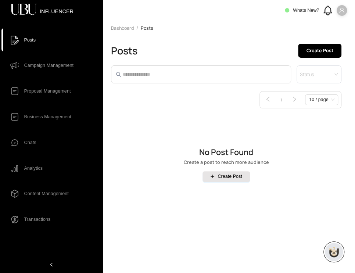
click at [344, 11] on icon "user" at bounding box center [342, 10] width 6 height 6
click at [319, 44] on span "Logout" at bounding box center [322, 45] width 40 height 7
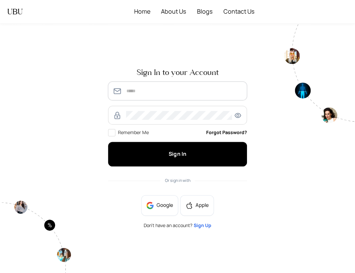
type input "**********"
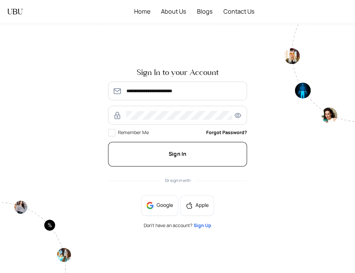
click at [200, 155] on button "Sign In" at bounding box center [177, 154] width 139 height 25
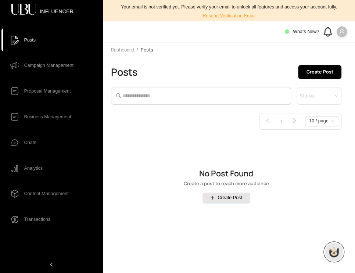
click at [345, 32] on span at bounding box center [342, 31] width 11 height 11
click at [334, 64] on span "Logout" at bounding box center [322, 66] width 40 height 7
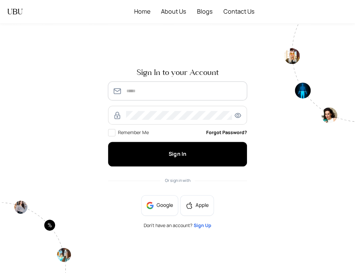
type input "**********"
click at [54, 223] on img at bounding box center [35, 237] width 71 height 72
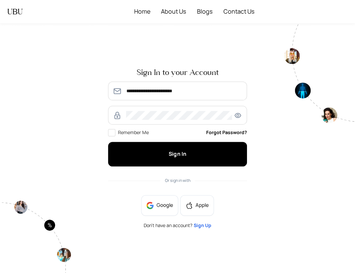
click at [202, 223] on span "Sign Up" at bounding box center [203, 226] width 18 height 6
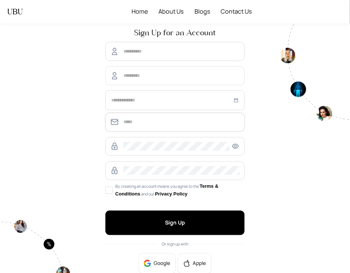
type input "**********"
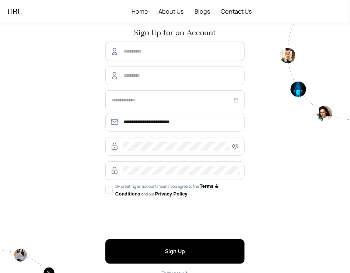
click at [138, 56] on input "text" at bounding box center [181, 51] width 116 height 9
click at [169, 51] on input "text" at bounding box center [181, 51] width 116 height 9
type input "***"
type input "******"
click at [177, 92] on div at bounding box center [174, 100] width 139 height 19
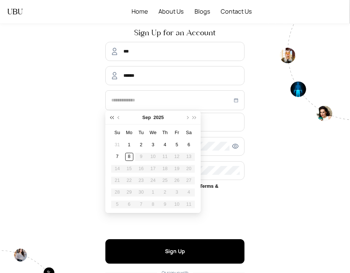
click at [114, 116] on button "super-prev-year" at bounding box center [111, 117] width 7 height 13
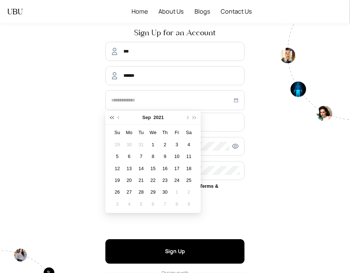
click at [114, 116] on button "super-prev-year" at bounding box center [111, 117] width 7 height 13
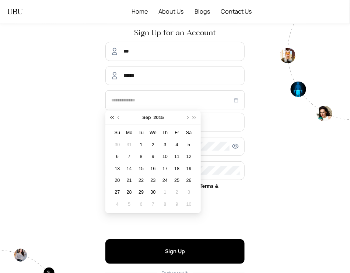
click at [114, 116] on button "super-prev-year" at bounding box center [111, 117] width 7 height 13
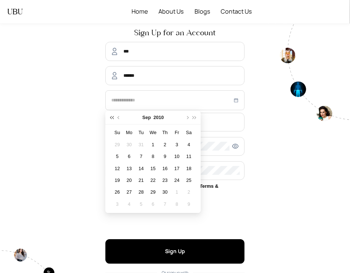
click at [114, 116] on button "super-prev-year" at bounding box center [111, 117] width 7 height 13
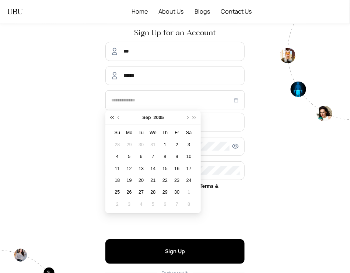
click at [114, 116] on button "super-prev-year" at bounding box center [111, 117] width 7 height 13
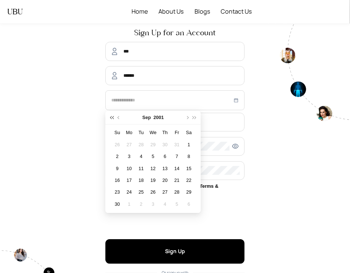
click at [114, 116] on button "super-prev-year" at bounding box center [111, 117] width 7 height 13
type input "**********"
click at [166, 153] on div "11" at bounding box center [165, 157] width 8 height 8
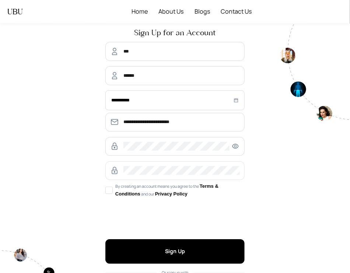
click at [131, 178] on span at bounding box center [174, 171] width 139 height 19
click at [148, 159] on div "**********" at bounding box center [174, 112] width 139 height 141
click at [146, 162] on span at bounding box center [174, 171] width 139 height 19
click at [142, 124] on input "**********" at bounding box center [181, 122] width 116 height 9
type input "**********"
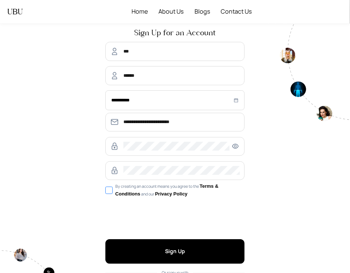
click at [118, 191] on link "Terms & Conditions" at bounding box center [166, 190] width 103 height 13
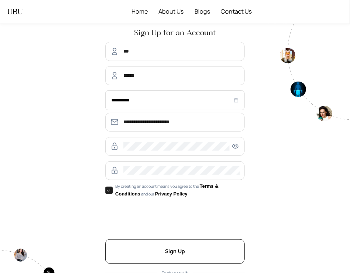
click at [162, 255] on button "Sign Up" at bounding box center [174, 252] width 139 height 25
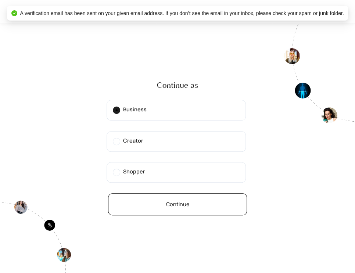
click at [215, 205] on button "Continue" at bounding box center [177, 205] width 139 height 22
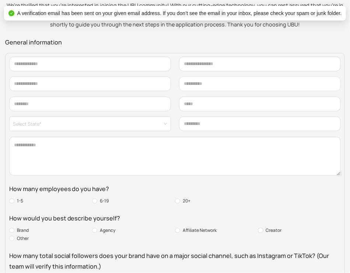
scroll to position [107, 0]
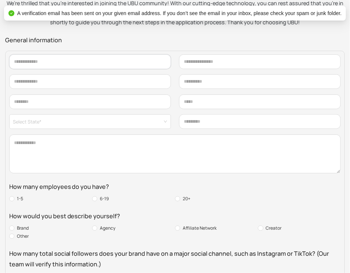
click at [90, 64] on input "text" at bounding box center [90, 61] width 162 height 15
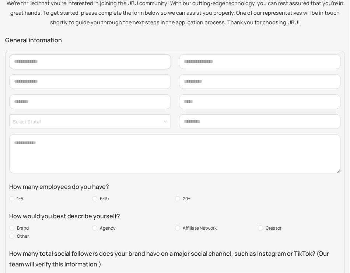
type input "**********"
click at [205, 58] on input "text" at bounding box center [260, 61] width 162 height 15
click at [216, 60] on input "text" at bounding box center [260, 61] width 162 height 15
paste input "**********"
type input "**********"
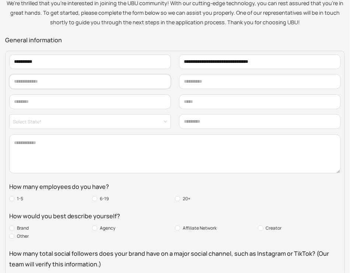
click at [127, 82] on input "text" at bounding box center [90, 81] width 162 height 15
type input "**********"
type input "******"
type input "*****"
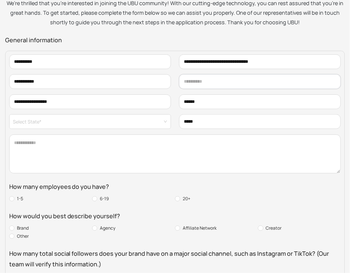
click at [210, 85] on input "text" at bounding box center [260, 81] width 162 height 15
type input "**"
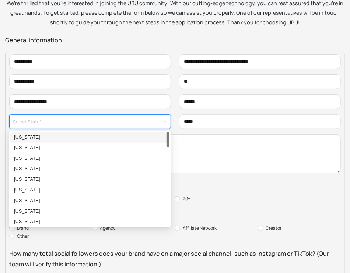
click at [127, 124] on input "search" at bounding box center [88, 120] width 150 height 10
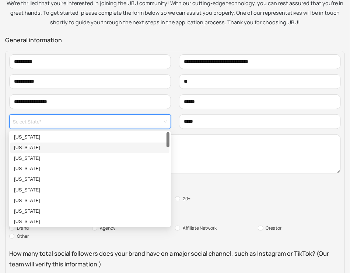
click at [95, 150] on div "Alaska" at bounding box center [89, 148] width 151 height 7
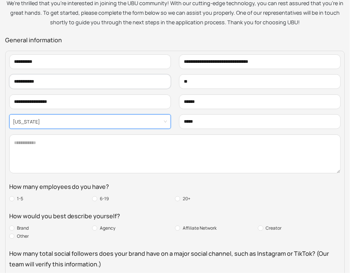
click at [49, 86] on input "**********" at bounding box center [90, 81] width 162 height 15
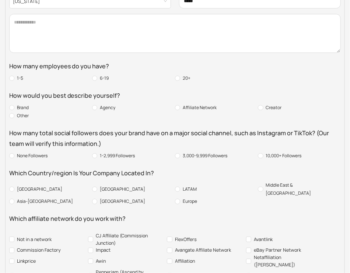
scroll to position [231, 0]
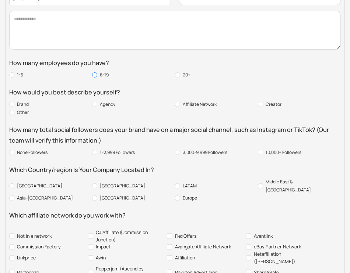
type input "**********"
click at [106, 77] on span "6-19" at bounding box center [104, 75] width 14 height 8
click at [119, 103] on div "Agency" at bounding box center [133, 104] width 83 height 8
click at [109, 106] on span "Agency" at bounding box center [107, 104] width 21 height 8
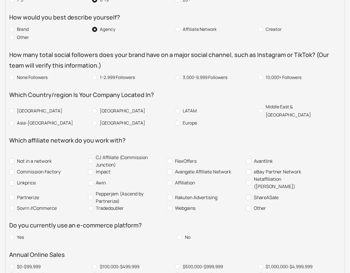
scroll to position [272, 0]
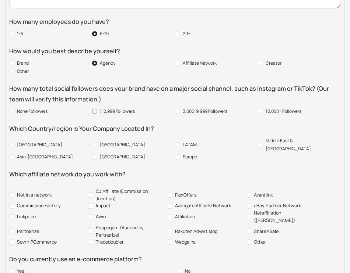
click at [122, 111] on span "1-2,999 Followers" at bounding box center [117, 111] width 40 height 8
click at [110, 153] on span "Australia" at bounding box center [122, 157] width 50 height 8
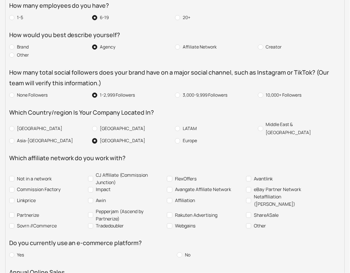
scroll to position [291, 0]
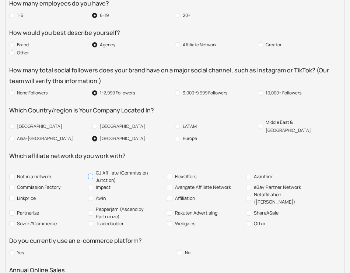
click at [114, 174] on span "CJ Affiliate (Commission Junction)" at bounding box center [128, 177] width 71 height 15
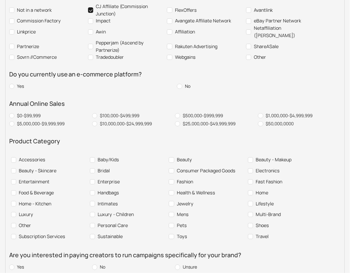
scroll to position [469, 0]
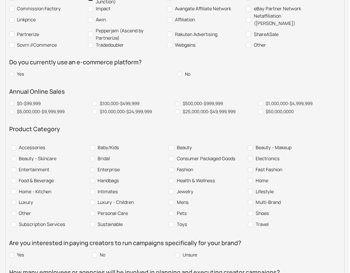
click at [176, 70] on div "Yes No" at bounding box center [174, 74] width 331 height 8
click at [123, 100] on span "$100,000-$499,999" at bounding box center [119, 104] width 45 height 8
click at [118, 153] on div "Bridal" at bounding box center [126, 158] width 76 height 11
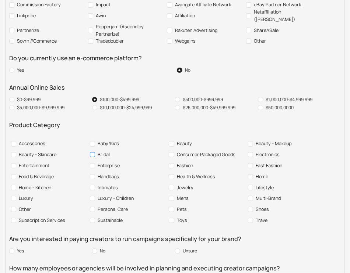
click at [101, 151] on span "Bridal" at bounding box center [103, 154] width 17 height 7
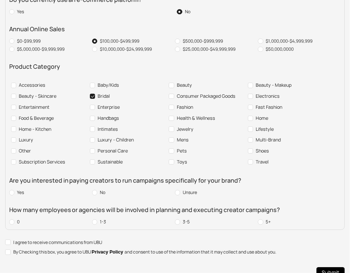
scroll to position [532, 0]
click at [100, 188] on span "No" at bounding box center [102, 192] width 11 height 8
click at [74, 239] on div "I agree to receive communications from UBU By Checking this box, you agree to U…" at bounding box center [174, 247] width 339 height 17
click at [63, 248] on span "By Checking this box, you agree to UBU Privacy Policy and consent to use of the…" at bounding box center [145, 252] width 268 height 8
click at [47, 239] on span "I agree to receive communications from UBU" at bounding box center [58, 242] width 94 height 7
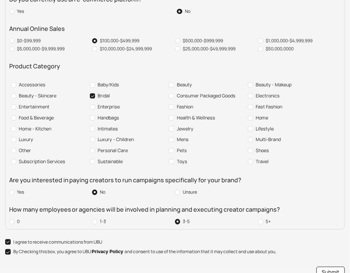
click at [331, 269] on span "Submit" at bounding box center [330, 273] width 18 height 8
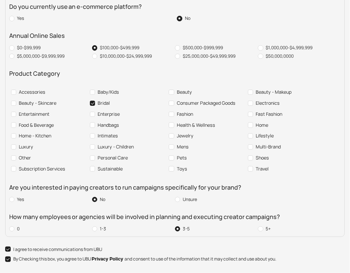
scroll to position [114, 0]
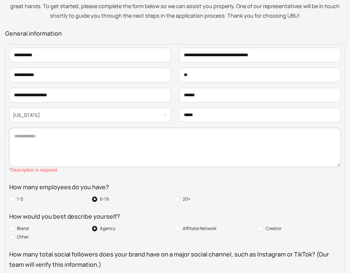
click at [63, 136] on textarea at bounding box center [174, 147] width 331 height 39
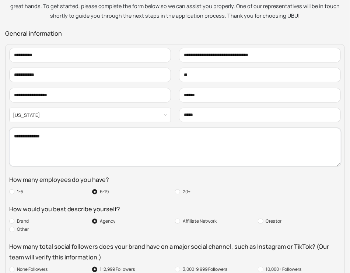
scroll to position [532, 0]
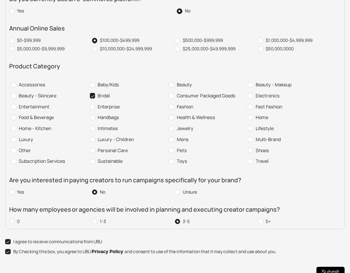
type textarea "**********"
click at [313, 261] on div "Submit" at bounding box center [174, 272] width 339 height 22
click at [319, 267] on button "Submit" at bounding box center [330, 272] width 28 height 11
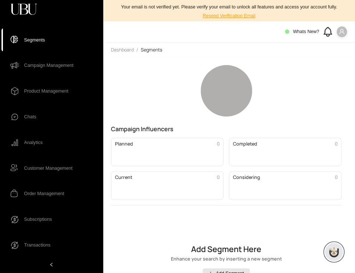
click at [340, 33] on icon "user" at bounding box center [342, 31] width 5 height 5
click at [330, 46] on span "Profile" at bounding box center [335, 45] width 14 height 7
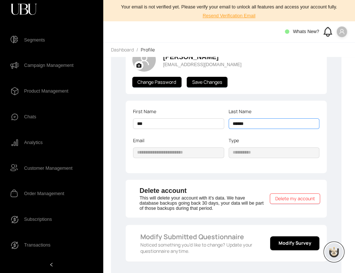
scroll to position [65, 0]
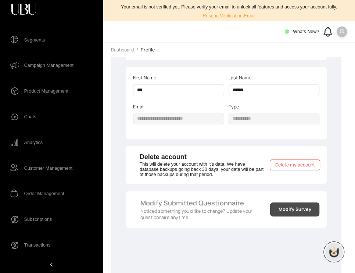
click at [294, 213] on span "Modify Survey" at bounding box center [295, 209] width 33 height 7
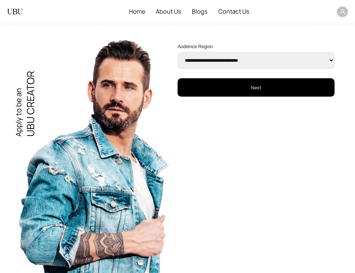
select select "****"
click at [178, 52] on select "**********" at bounding box center [256, 60] width 157 height 17
click at [343, 11] on icon "user" at bounding box center [343, 12] width 6 height 6
click at [326, 26] on span "Dashboard" at bounding box center [331, 24] width 23 height 7
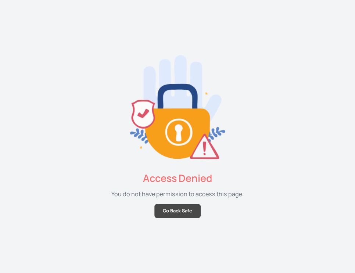
click at [179, 212] on span "Go Back Safe" at bounding box center [177, 211] width 29 height 7
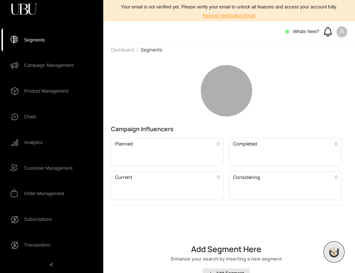
click at [342, 36] on span at bounding box center [342, 31] width 11 height 11
click at [336, 42] on span "Profile" at bounding box center [335, 45] width 14 height 7
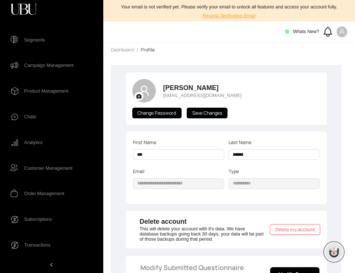
click at [338, 31] on span at bounding box center [342, 31] width 11 height 11
click at [327, 151] on form "**********" at bounding box center [227, 168] width 202 height 72
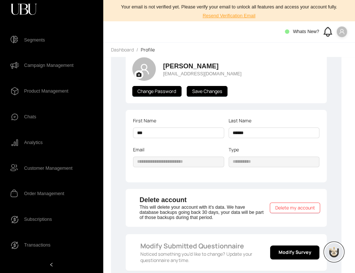
scroll to position [65, 0]
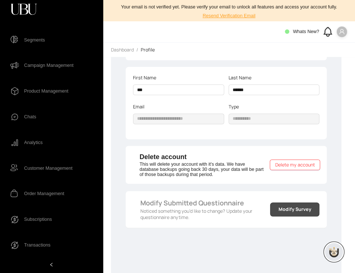
click at [303, 210] on span "Modify Survey" at bounding box center [295, 209] width 33 height 7
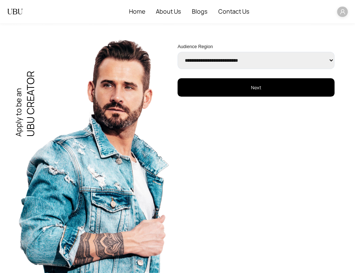
click at [343, 11] on icon "user" at bounding box center [343, 12] width 6 height 6
click at [328, 28] on span "Dashboard" at bounding box center [331, 24] width 23 height 7
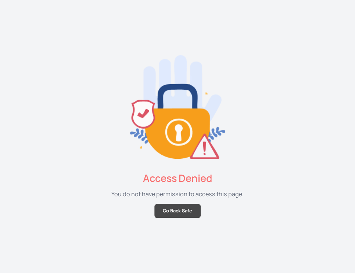
click at [180, 215] on button "Go Back Safe" at bounding box center [178, 211] width 46 height 14
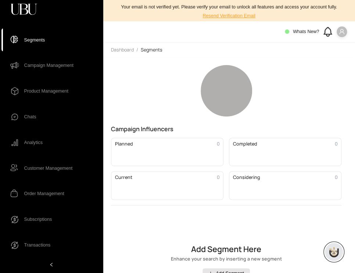
click at [344, 36] on span at bounding box center [342, 31] width 11 height 11
click at [331, 45] on span "Profile" at bounding box center [335, 45] width 14 height 7
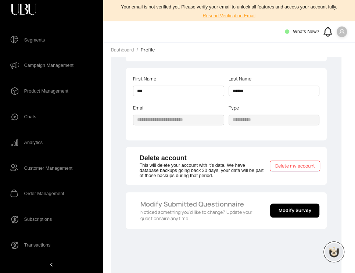
scroll to position [65, 0]
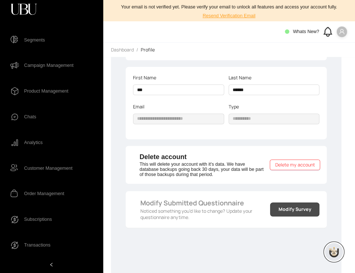
click at [292, 210] on span "Modify Survey" at bounding box center [295, 209] width 33 height 7
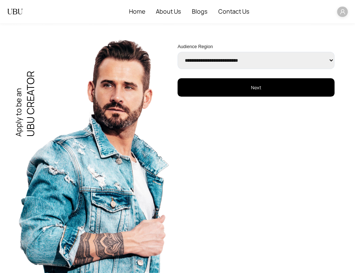
select select "****"
click at [178, 52] on select "**********" at bounding box center [256, 60] width 157 height 17
click at [247, 107] on div "**********" at bounding box center [177, 149] width 355 height 250
click at [243, 88] on button "Next" at bounding box center [256, 87] width 157 height 18
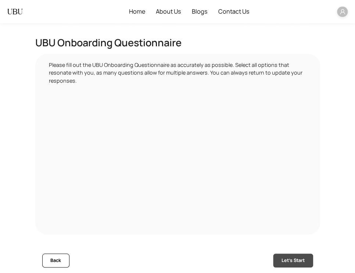
click at [297, 255] on button "Let's Start" at bounding box center [293, 261] width 40 height 14
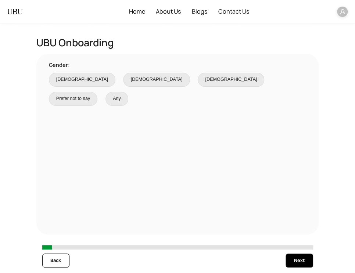
click at [90, 95] on span "Prefer not to say" at bounding box center [73, 98] width 34 height 7
click at [291, 262] on button "Next" at bounding box center [299, 261] width 27 height 14
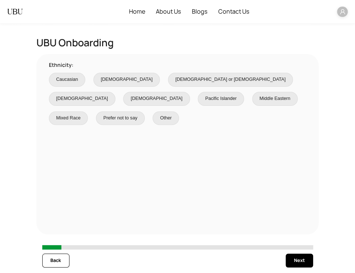
click at [177, 77] on span "Hispanic or Latino" at bounding box center [230, 79] width 110 height 7
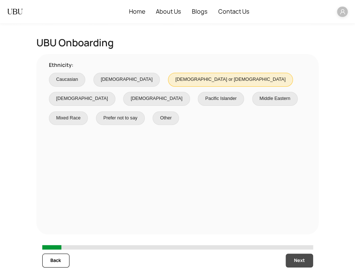
click at [297, 262] on span "Next" at bounding box center [299, 260] width 11 height 7
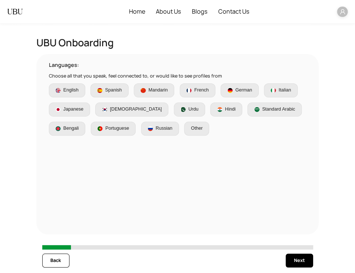
click at [210, 91] on span "French" at bounding box center [198, 90] width 28 height 7
click at [301, 264] on span "Next" at bounding box center [299, 260] width 11 height 7
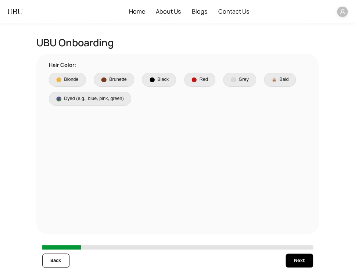
click at [195, 78] on img at bounding box center [194, 79] width 5 height 5
click at [292, 263] on button "Next" at bounding box center [299, 261] width 27 height 14
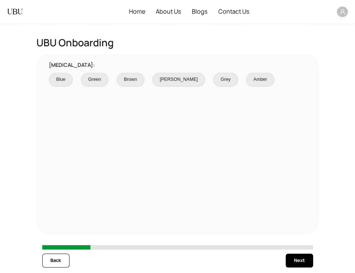
click at [246, 82] on label "Amber" at bounding box center [260, 80] width 28 height 14
click at [295, 260] on span "Next" at bounding box center [299, 260] width 11 height 7
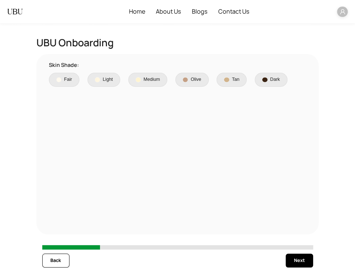
click at [200, 79] on span "Olive" at bounding box center [196, 79] width 11 height 7
click at [300, 265] on button "Next" at bounding box center [299, 261] width 27 height 14
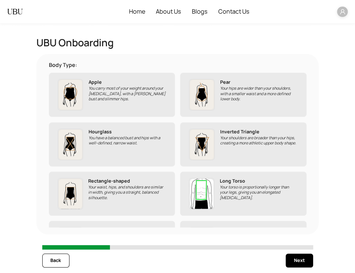
click at [240, 161] on label "Inverted Triangle Your shoulders are broader than your hips, creating a more at…" at bounding box center [243, 145] width 126 height 44
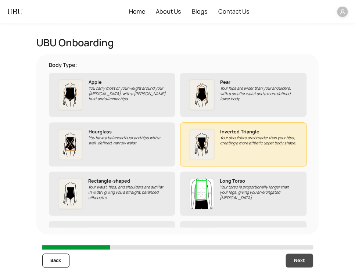
click at [295, 262] on span "Next" at bounding box center [299, 260] width 11 height 7
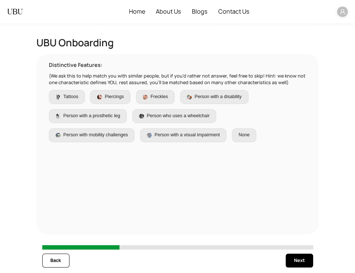
click at [209, 119] on span "Person who uses a wheelchair" at bounding box center [178, 116] width 63 height 7
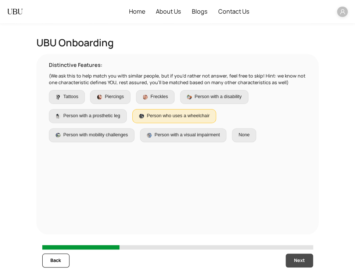
click at [297, 264] on span "Next" at bounding box center [299, 260] width 11 height 7
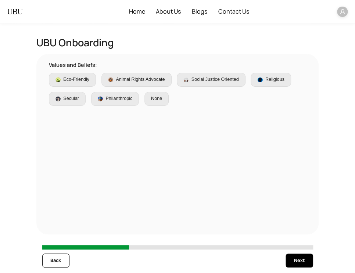
click at [187, 85] on label "Social Justice Oriented" at bounding box center [211, 80] width 69 height 14
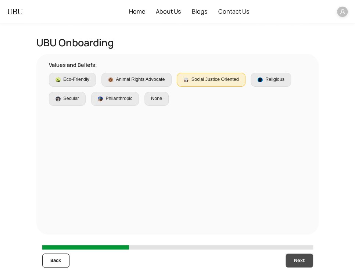
click at [288, 260] on button "Next" at bounding box center [299, 261] width 27 height 14
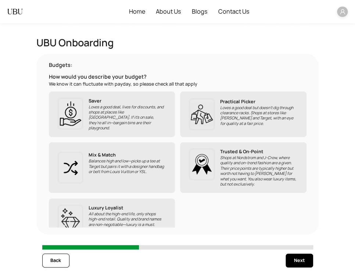
click at [224, 146] on label "Trusted & On-Point Shops at Nordstrom and J-Crew, where quality and on-trend fa…" at bounding box center [243, 167] width 126 height 51
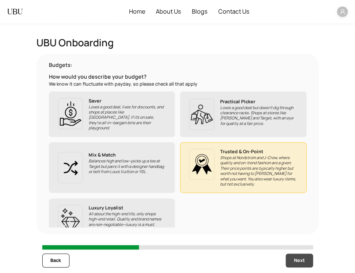
click at [295, 259] on span "Next" at bounding box center [299, 260] width 11 height 7
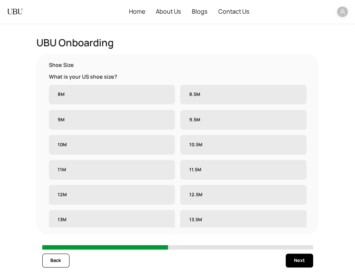
click at [210, 136] on label "10.5M" at bounding box center [243, 145] width 126 height 20
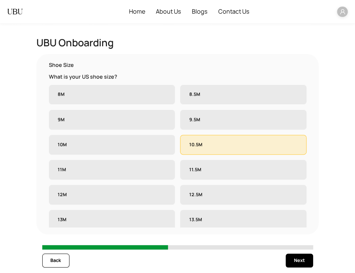
click at [219, 178] on label "11.5M" at bounding box center [243, 170] width 126 height 20
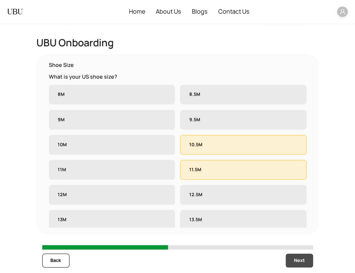
click at [296, 256] on button "Next" at bounding box center [299, 261] width 27 height 14
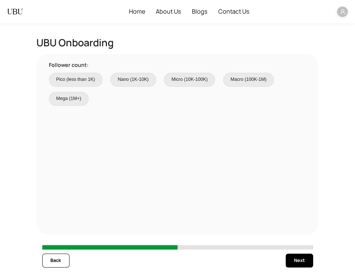
click at [196, 79] on span "Micro (10K-100K)" at bounding box center [189, 79] width 36 height 7
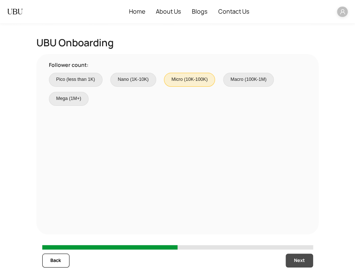
click at [311, 265] on button "Next" at bounding box center [299, 261] width 27 height 14
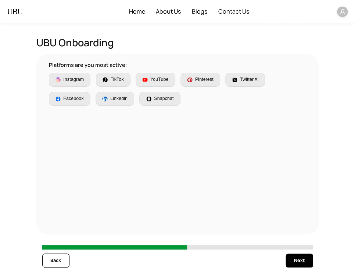
click at [192, 79] on div "Pinterest" at bounding box center [200, 79] width 26 height 7
click at [294, 258] on span "Next" at bounding box center [299, 260] width 11 height 7
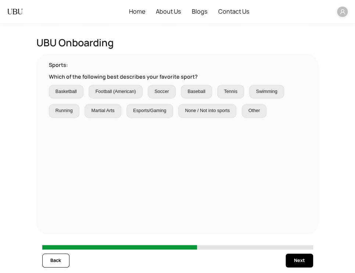
click at [186, 91] on span "Baseball" at bounding box center [196, 91] width 23 height 7
click at [286, 262] on button "Next" at bounding box center [299, 261] width 27 height 14
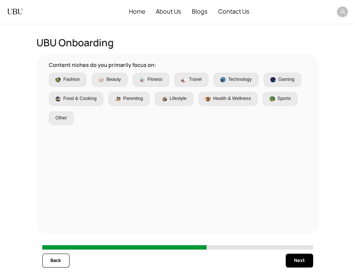
click at [208, 103] on label "Health & Wellness" at bounding box center [228, 99] width 59 height 14
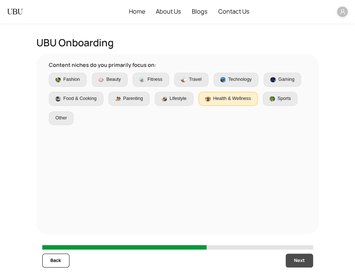
click at [297, 257] on span "Next" at bounding box center [299, 260] width 11 height 7
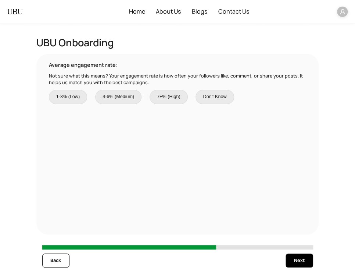
click at [207, 98] on span "Don't Know" at bounding box center [215, 96] width 24 height 7
click at [307, 263] on button "Next" at bounding box center [299, 261] width 27 height 14
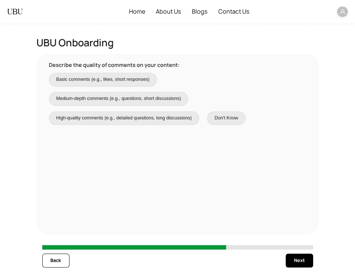
click at [224, 120] on span "Don't Know" at bounding box center [227, 118] width 24 height 7
click at [295, 260] on span "Next" at bounding box center [299, 260] width 11 height 7
